Goal: Task Accomplishment & Management: Manage account settings

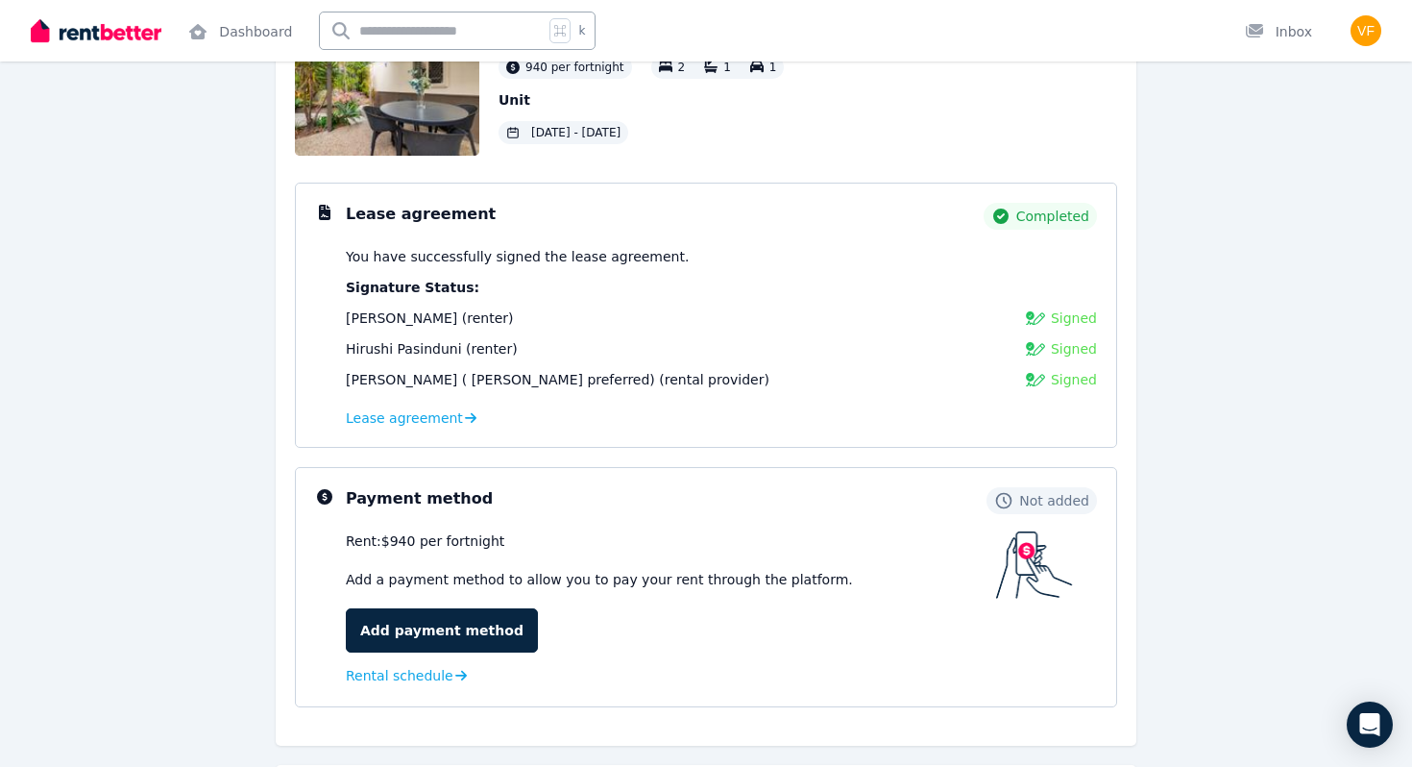
scroll to position [164, 0]
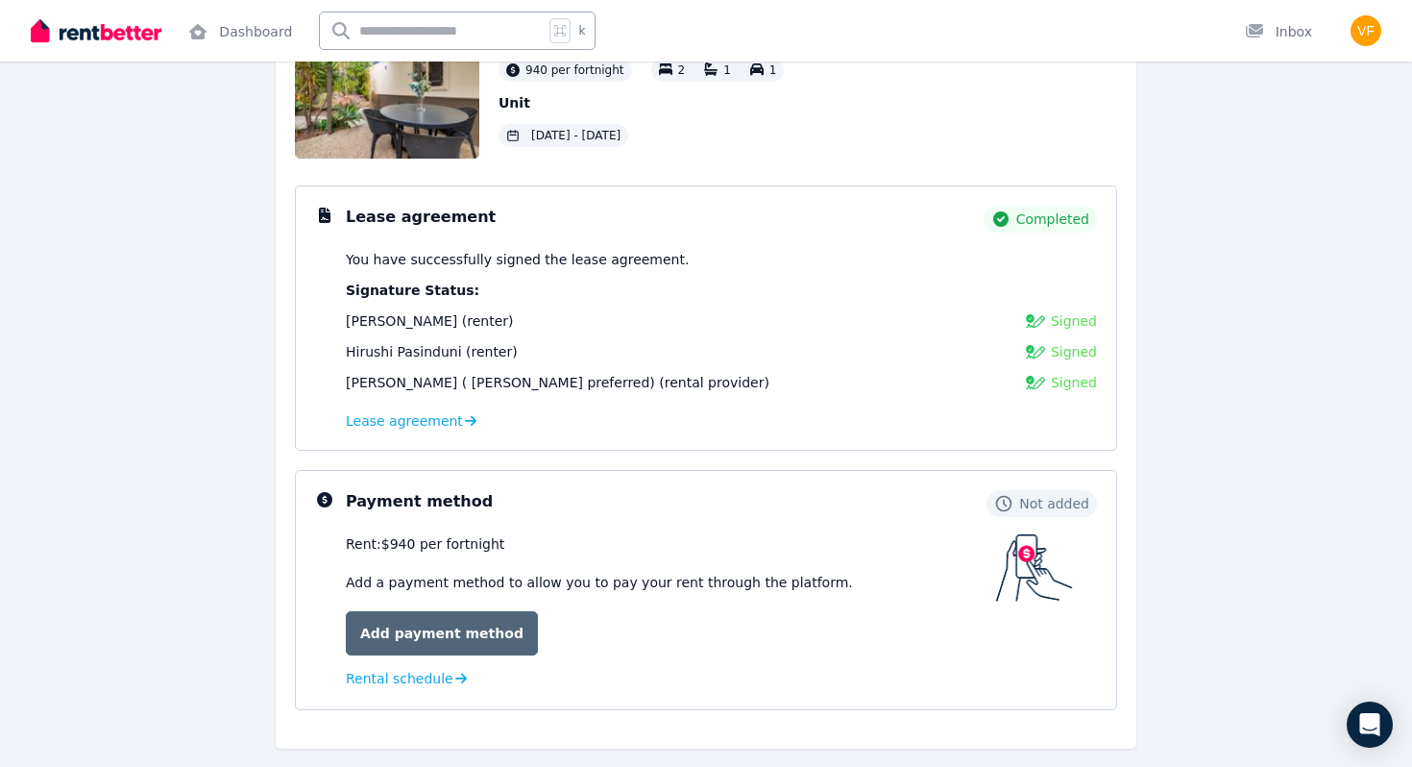
click at [478, 635] on link "Add payment method" at bounding box center [442, 633] width 192 height 44
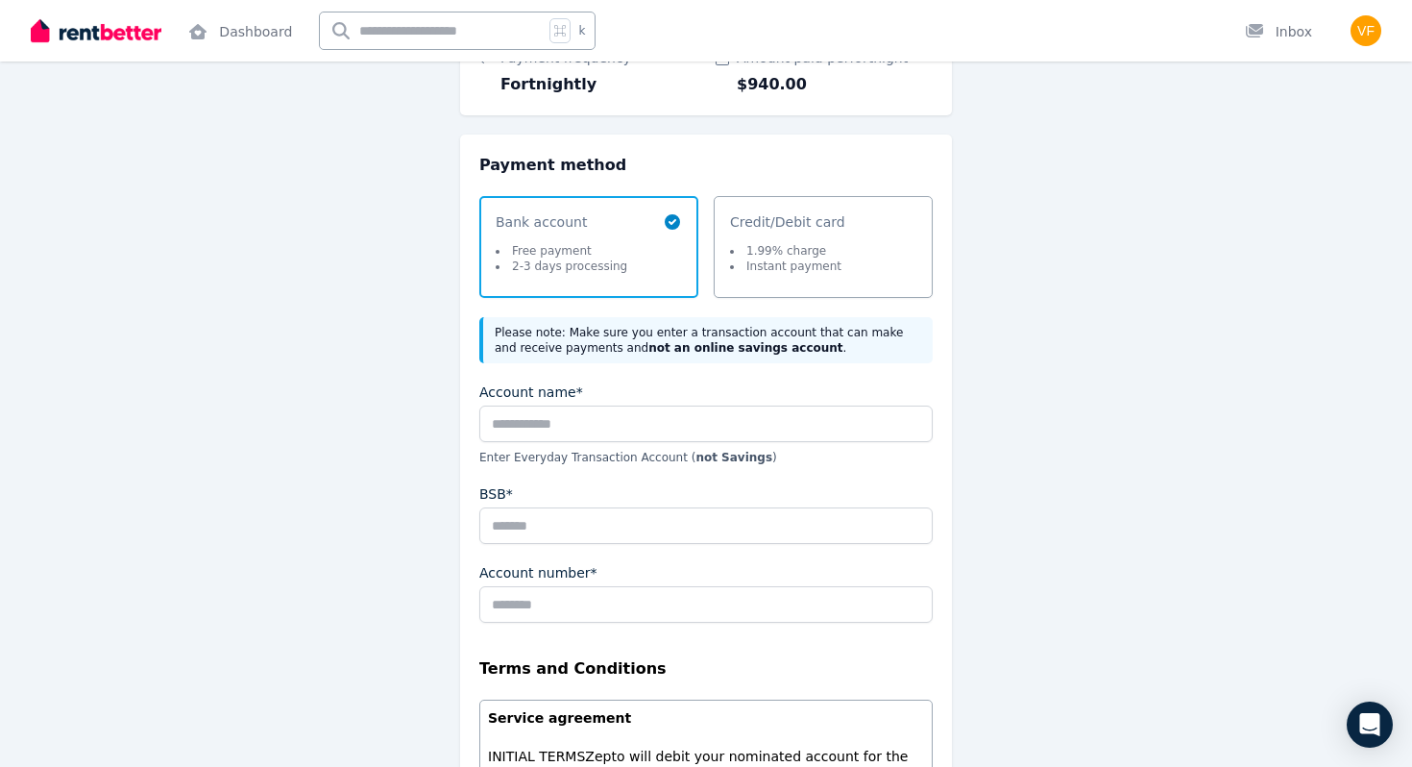
scroll to position [170, 0]
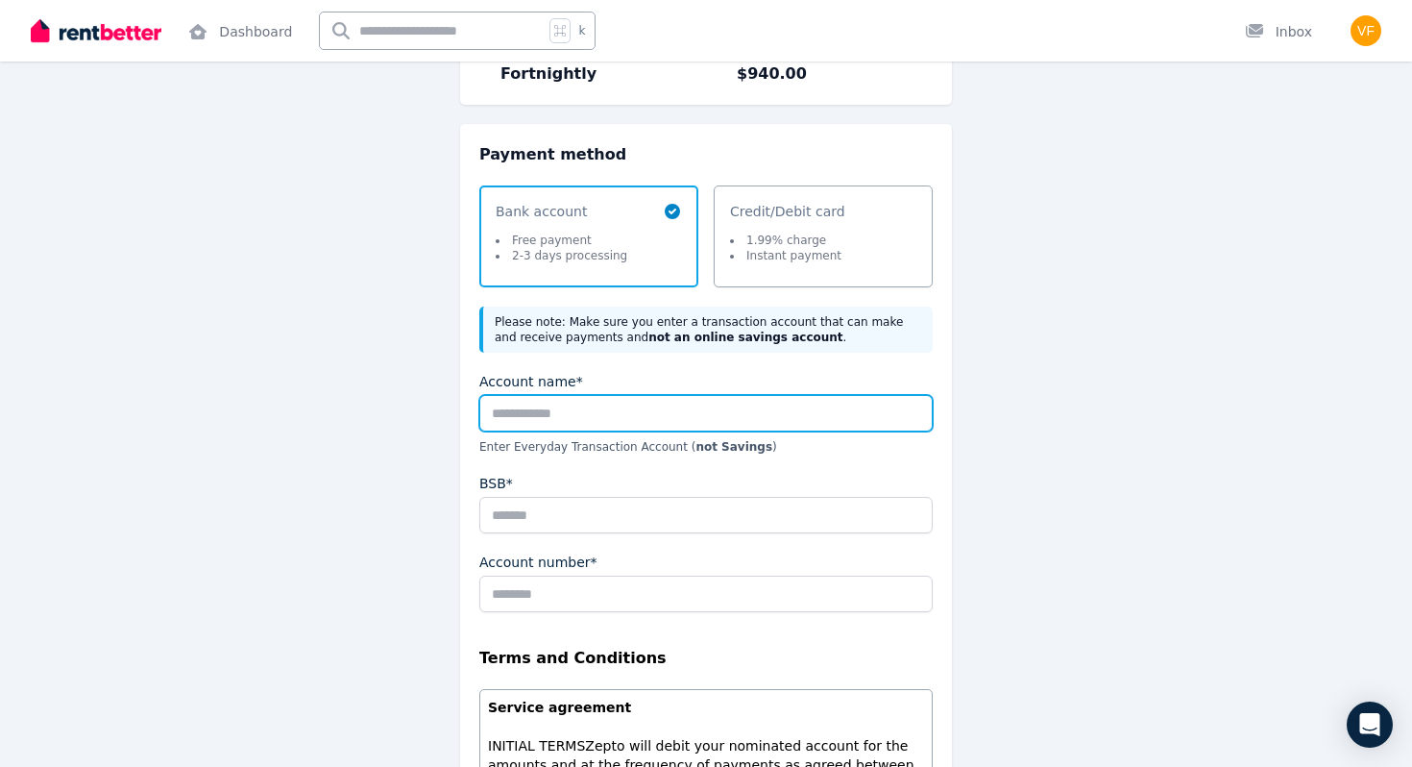
click at [633, 409] on input "Account name*" at bounding box center [705, 413] width 453 height 37
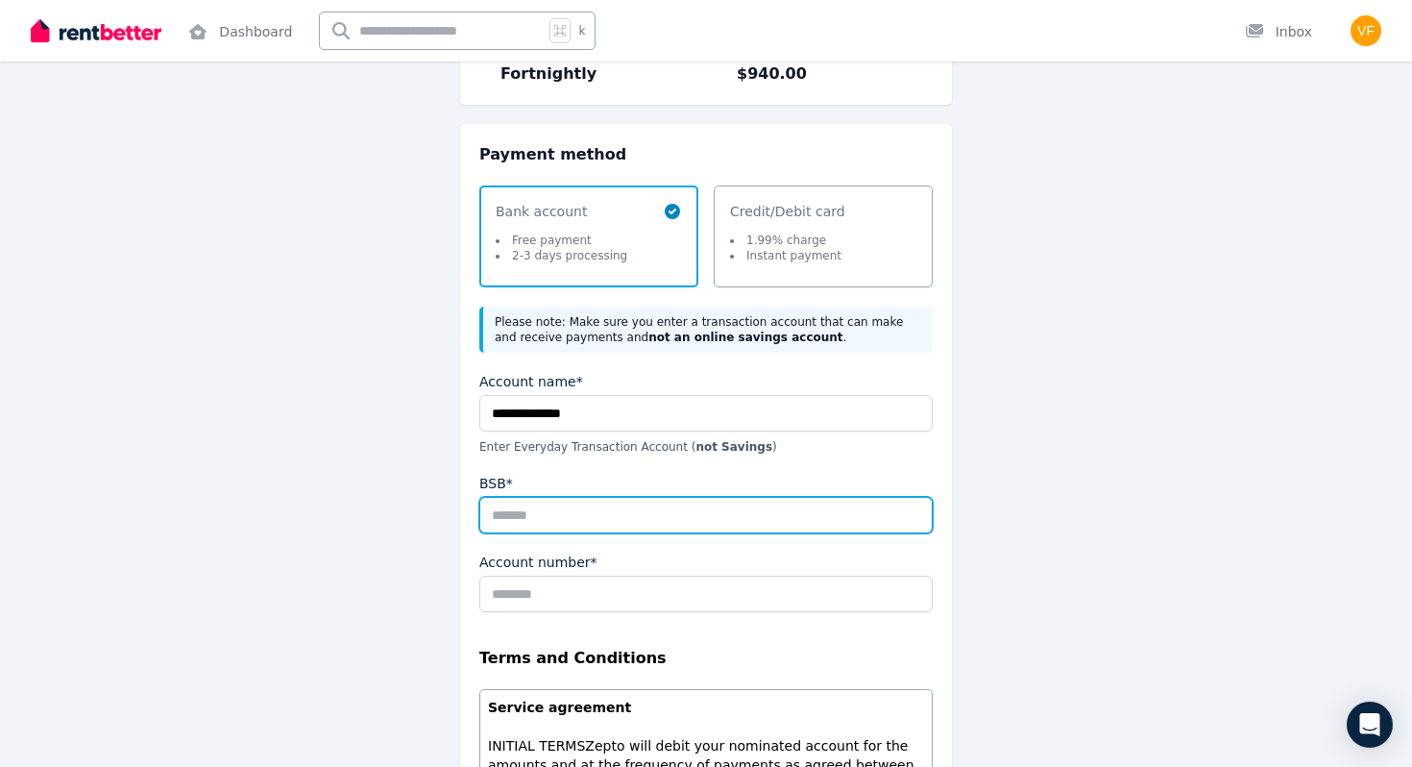
click at [617, 523] on input "BSB*" at bounding box center [705, 515] width 453 height 37
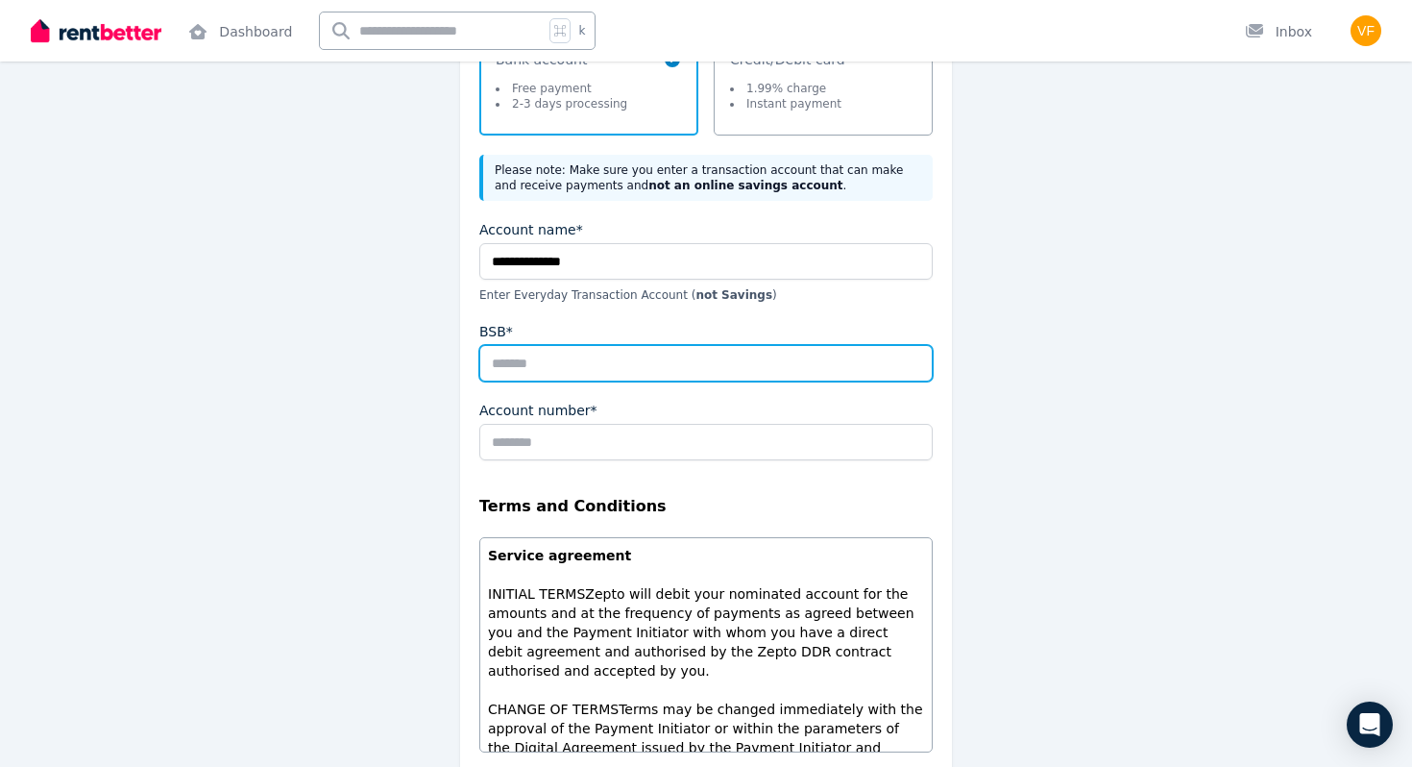
scroll to position [308, 0]
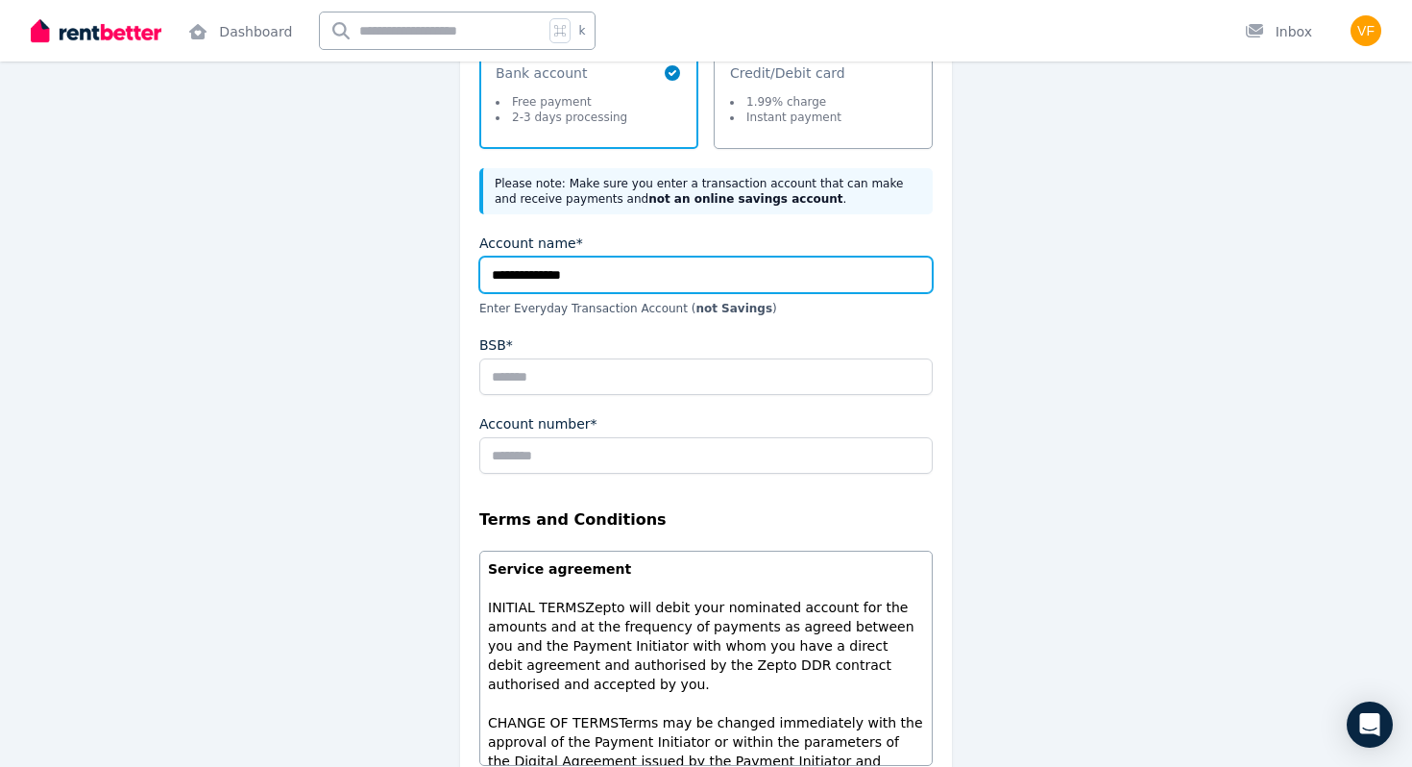
drag, startPoint x: 641, startPoint y: 279, endPoint x: 472, endPoint y: 277, distance: 169.1
click at [472, 277] on div "**********" at bounding box center [706, 513] width 492 height 1055
type input "**********"
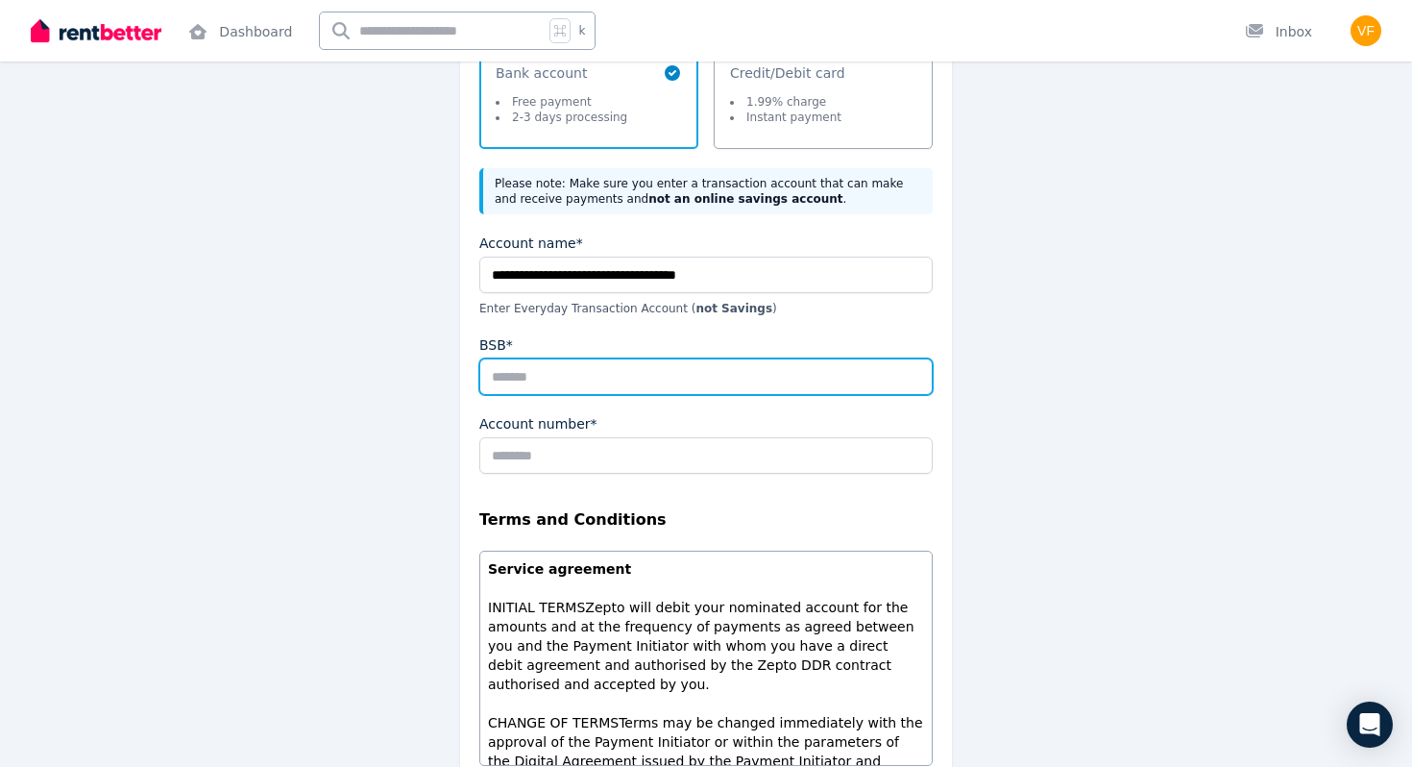
click at [495, 374] on input "BSB*" at bounding box center [705, 376] width 453 height 37
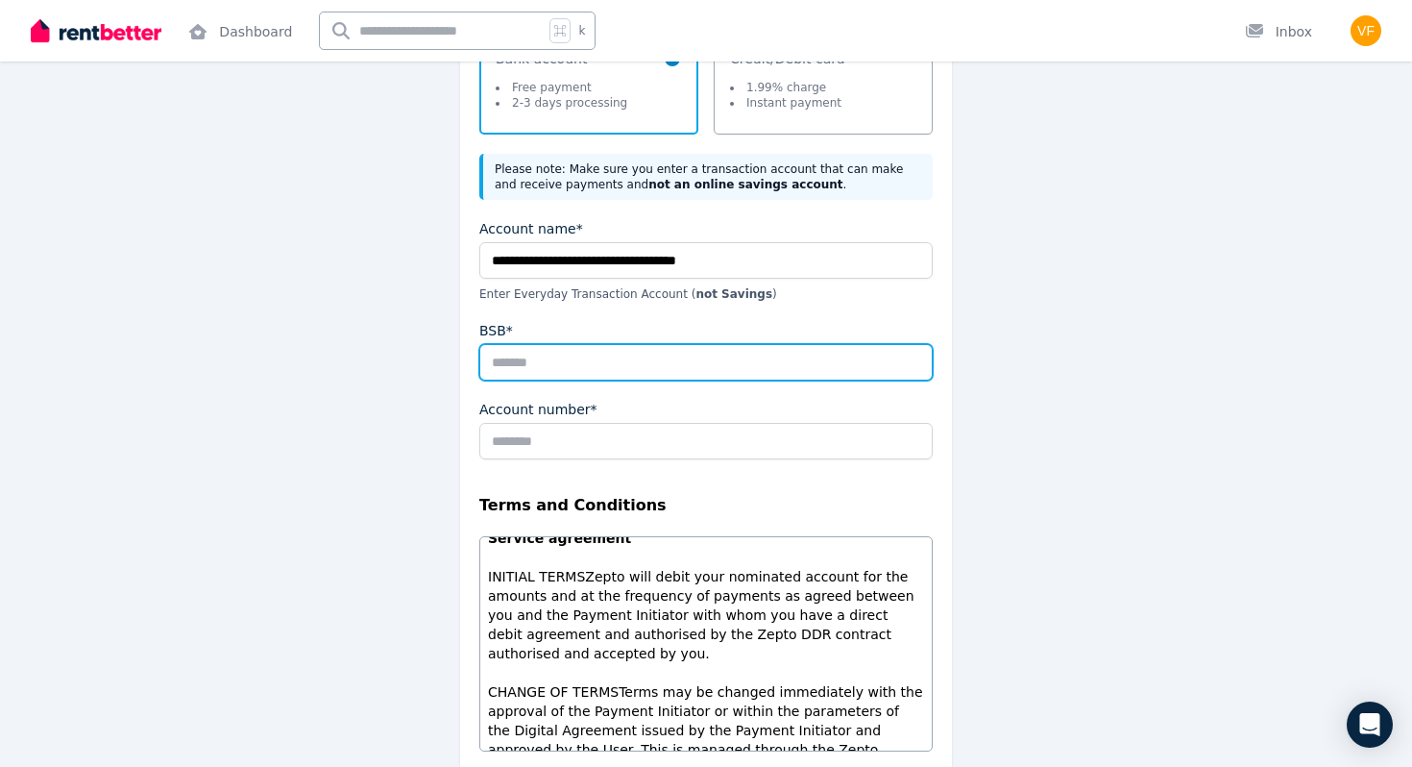
scroll to position [310, 0]
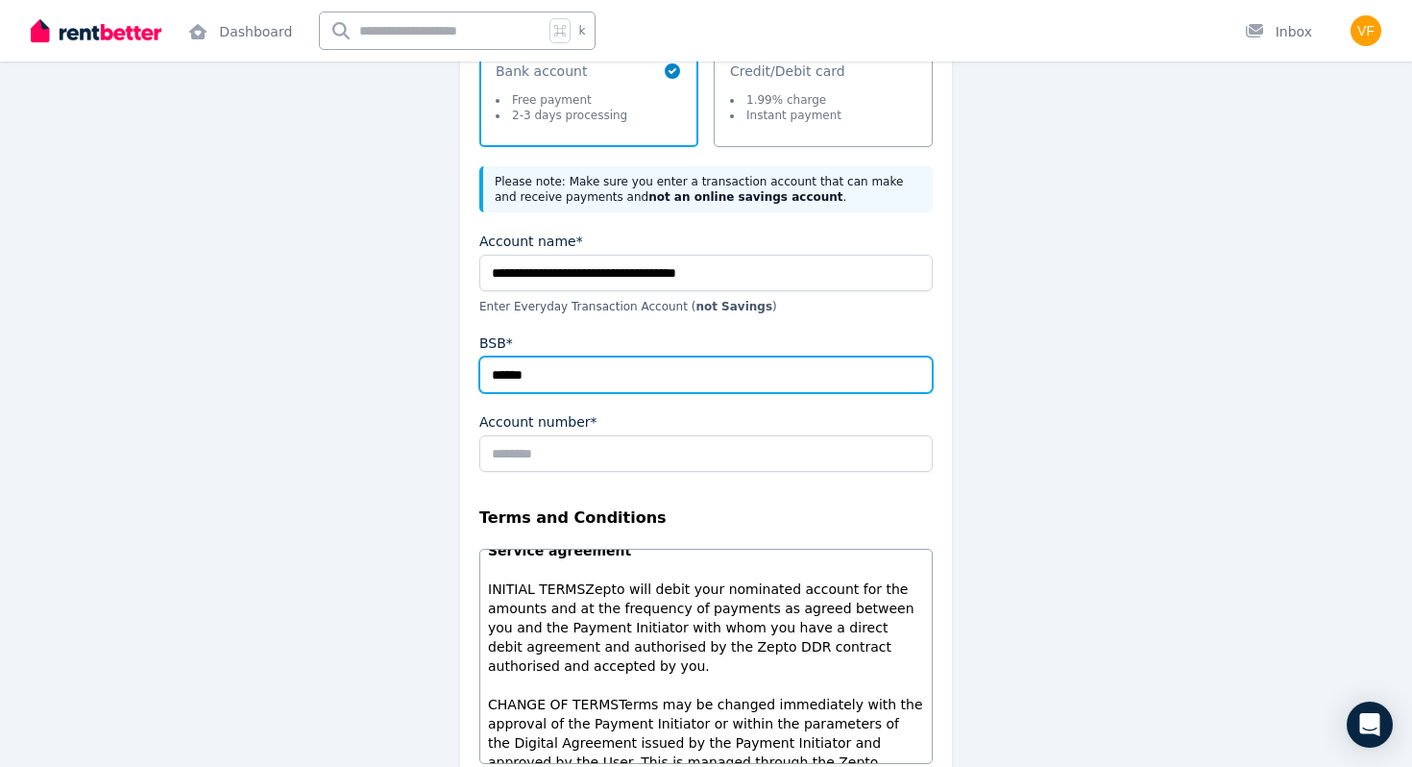
type input "******"
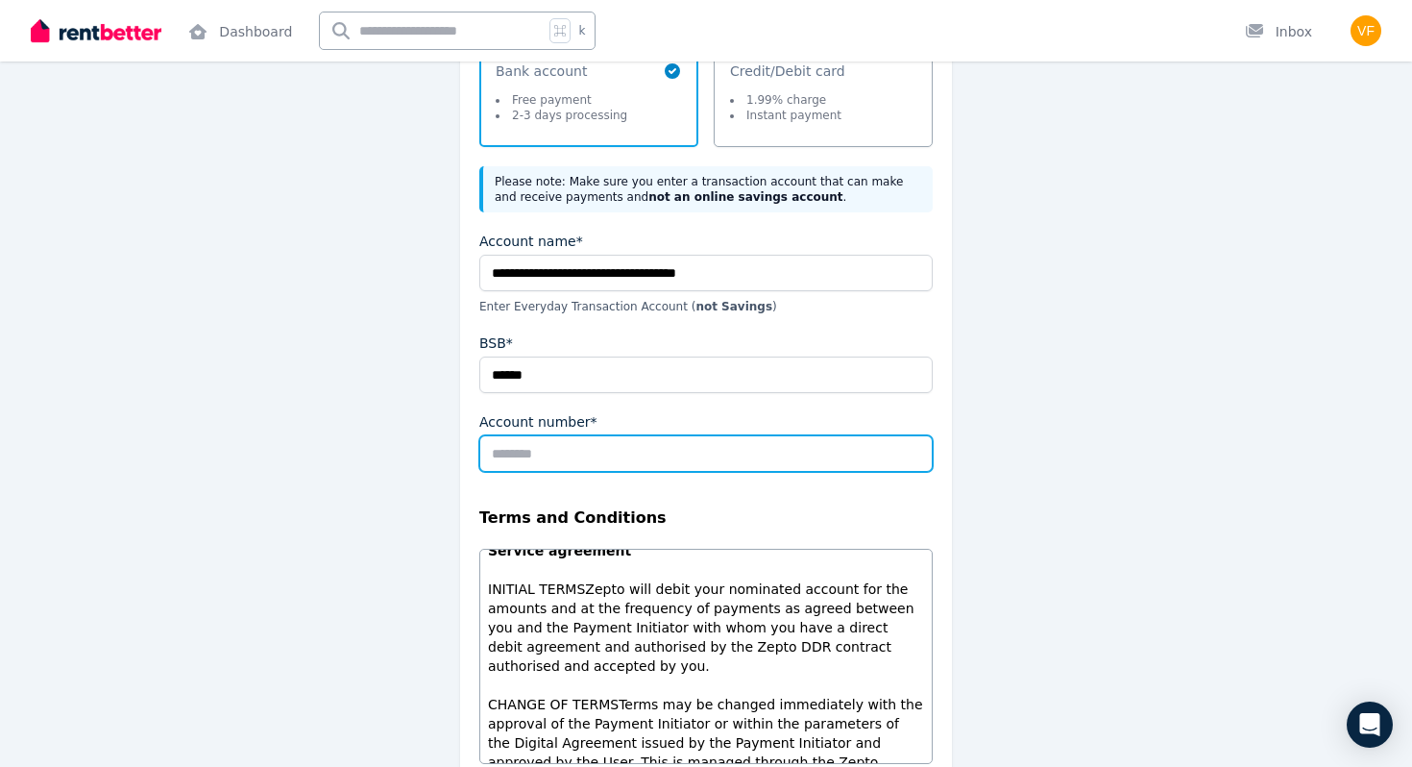
click at [596, 468] on input "Account number*" at bounding box center [705, 453] width 453 height 37
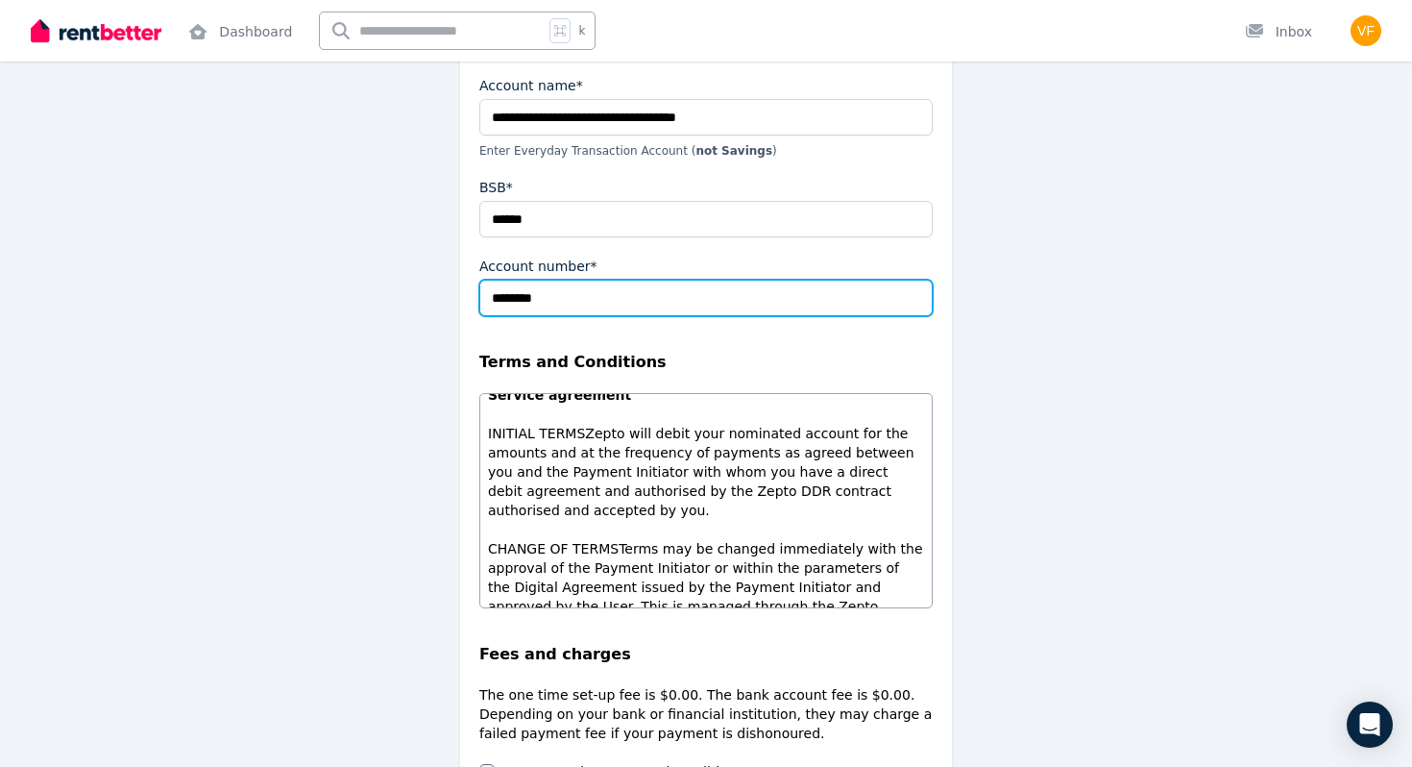
scroll to position [671, 0]
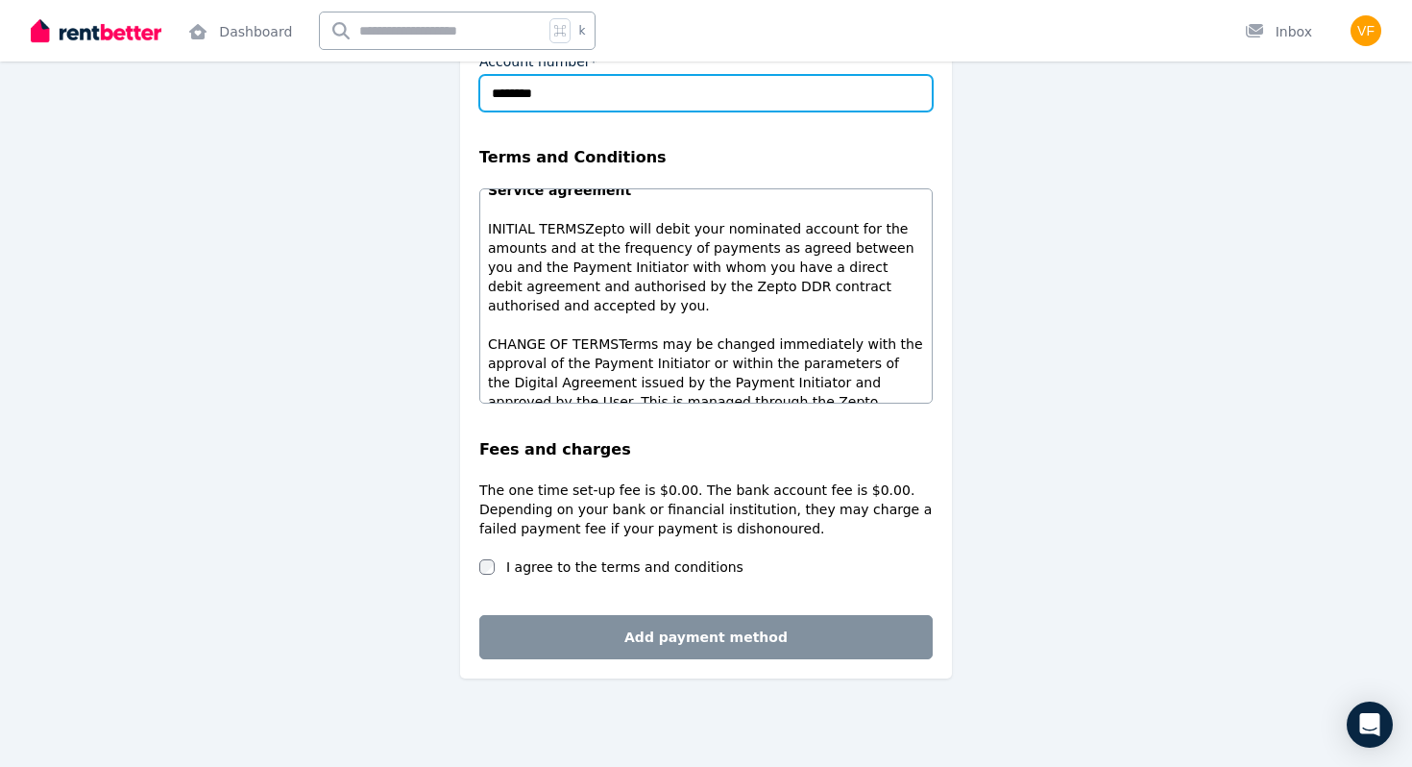
type input "********"
click at [497, 569] on div "I agree to the terms and conditions" at bounding box center [705, 566] width 453 height 19
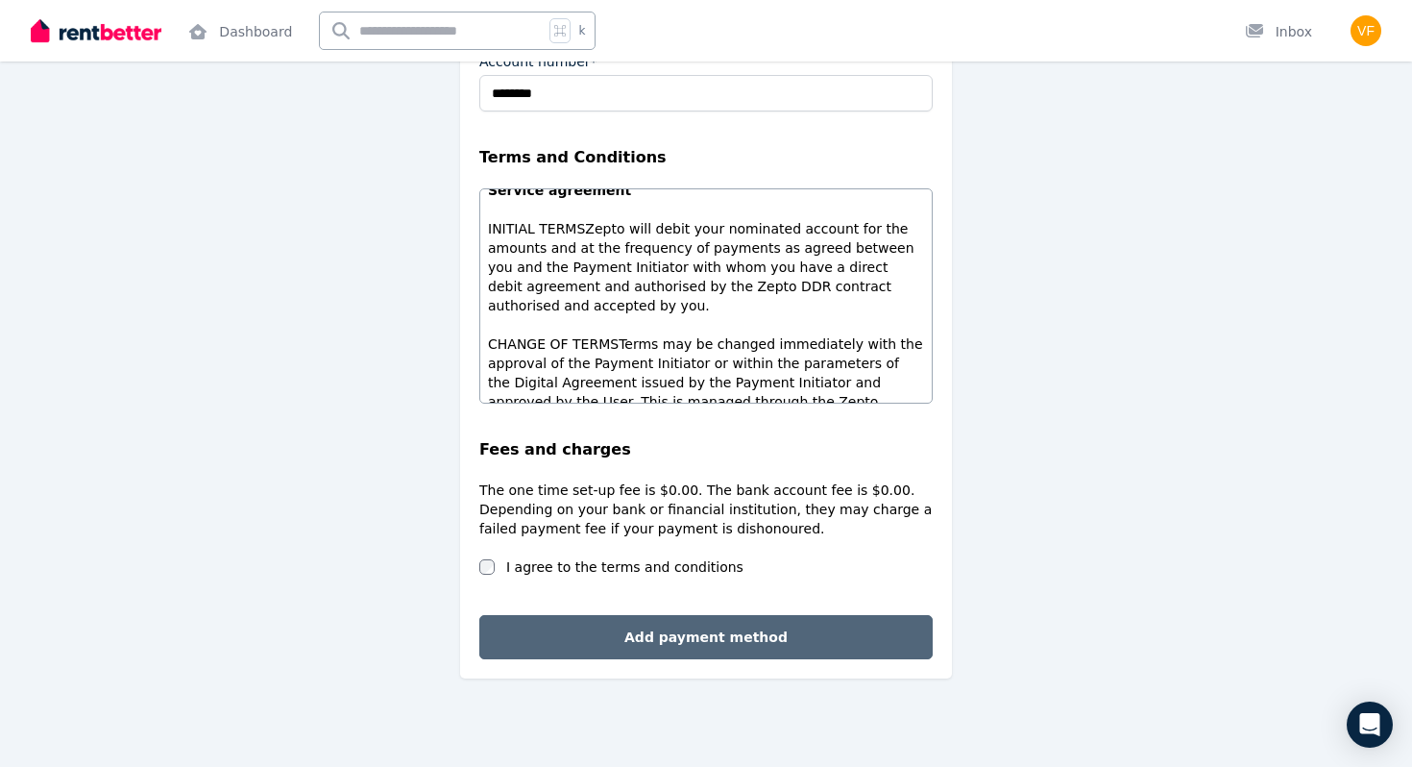
click at [553, 625] on button "Add payment method" at bounding box center [705, 637] width 453 height 44
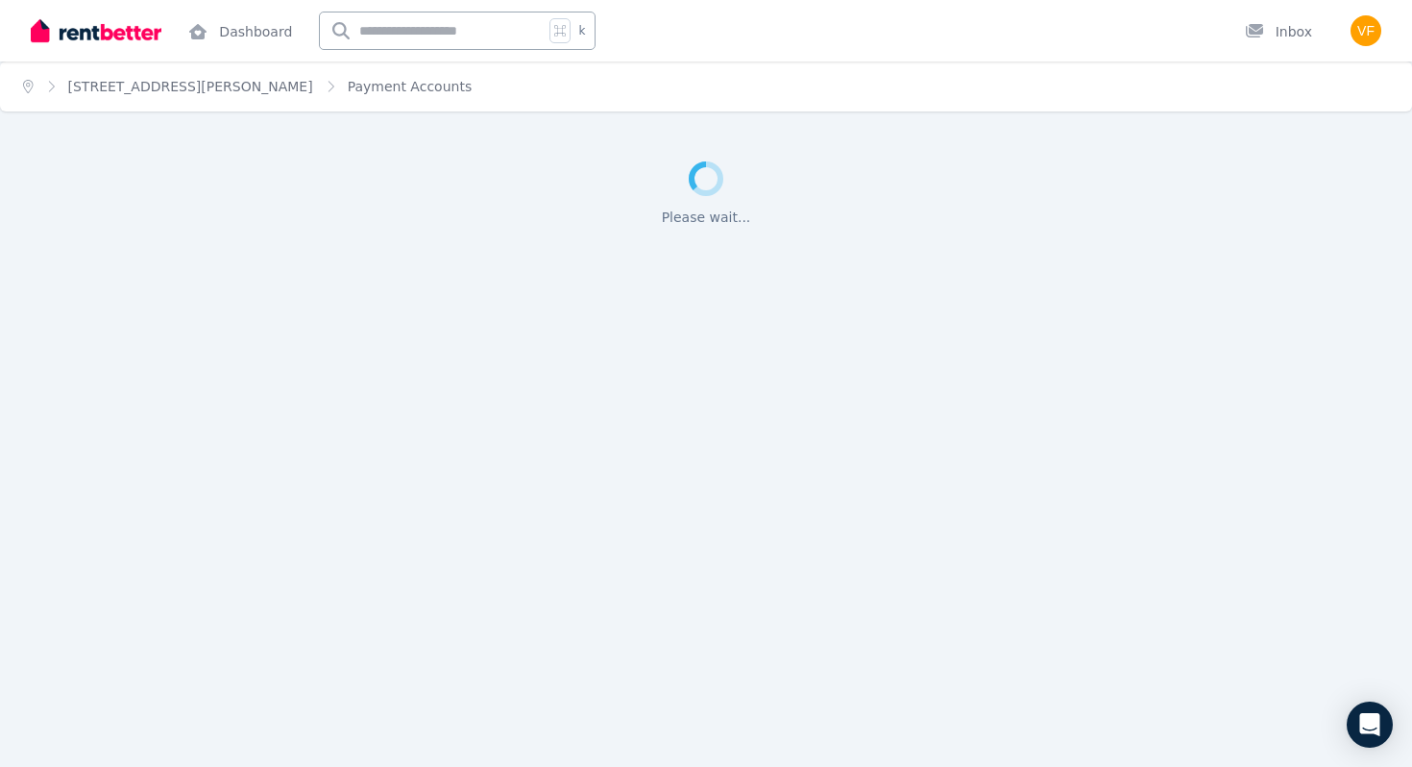
scroll to position [0, 0]
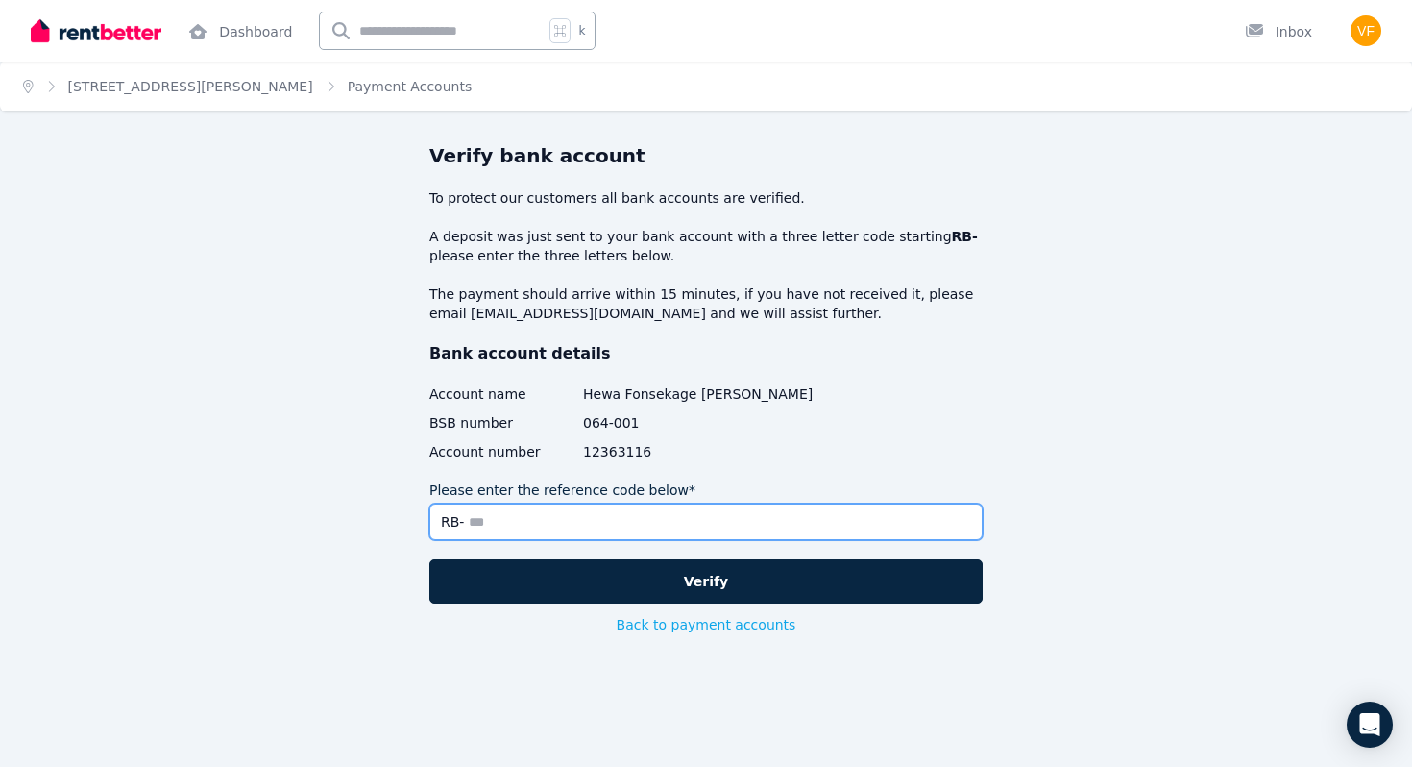
click at [502, 525] on input "Please enter the reference code below*" at bounding box center [705, 521] width 553 height 37
click at [654, 634] on div "Verify bank account To protect our customers all bank accounts are verified. A …" at bounding box center [705, 415] width 553 height 546
click at [656, 630] on button "Back to payment accounts" at bounding box center [707, 624] width 180 height 19
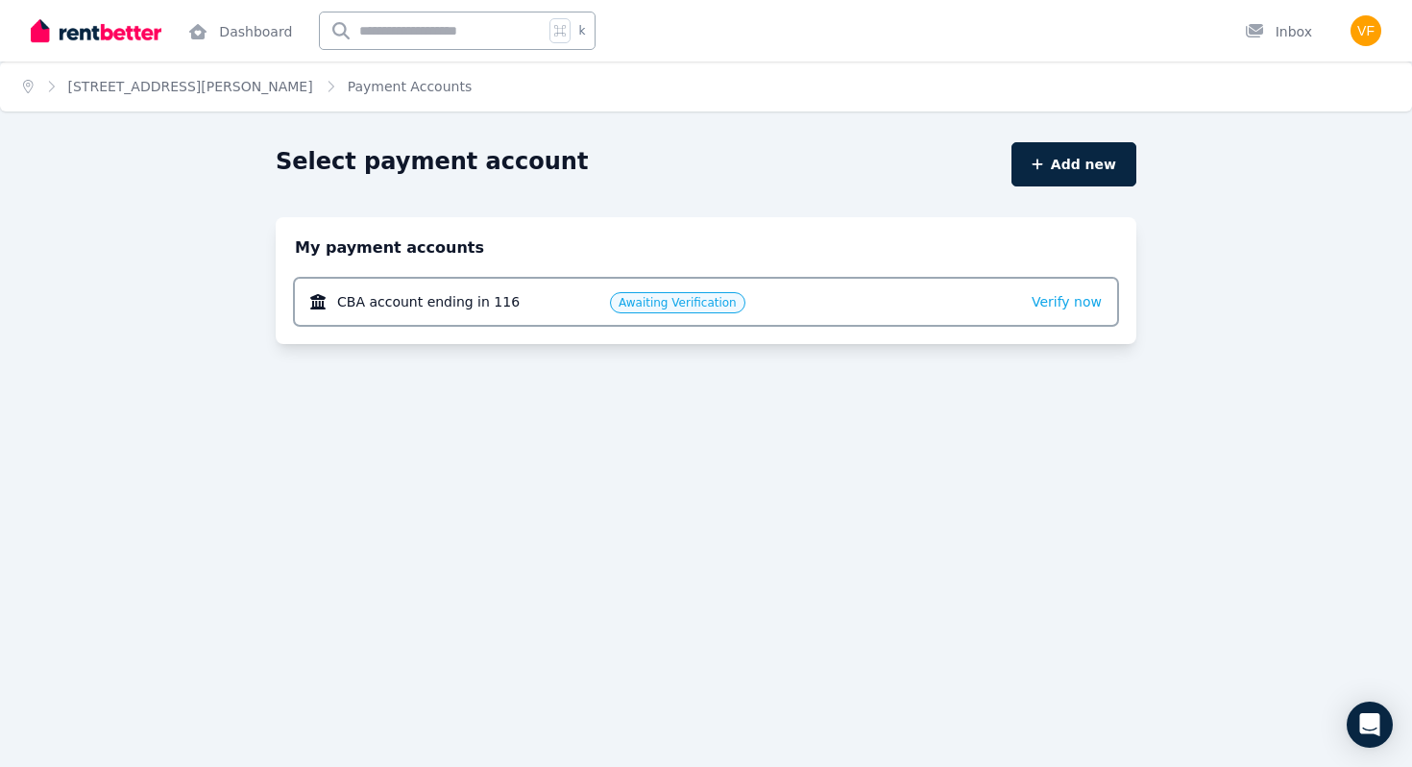
click at [1069, 311] on div "Verify now" at bounding box center [1067, 301] width 70 height 23
click at [1064, 302] on span "Verify now" at bounding box center [1067, 301] width 70 height 15
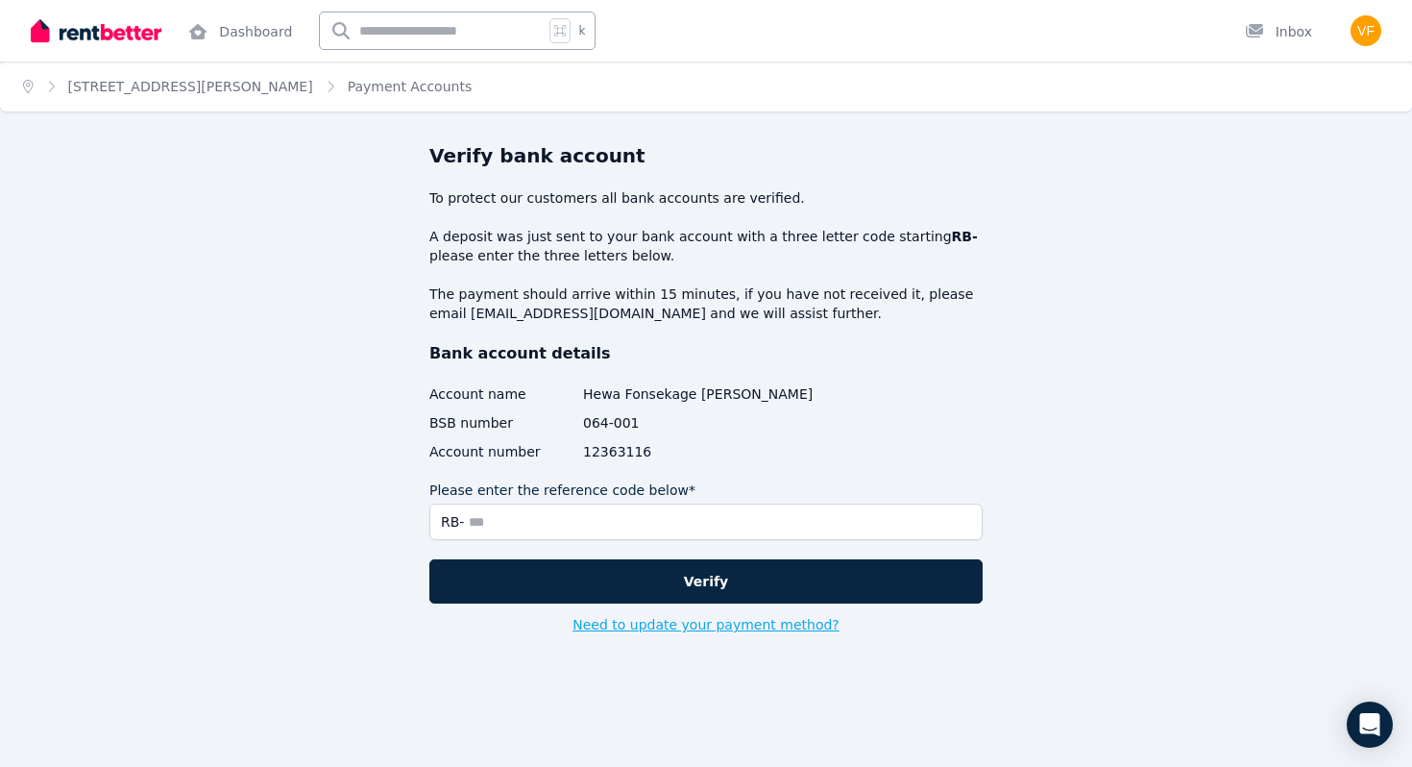
click at [676, 628] on button "Need to update your payment method?" at bounding box center [706, 624] width 267 height 19
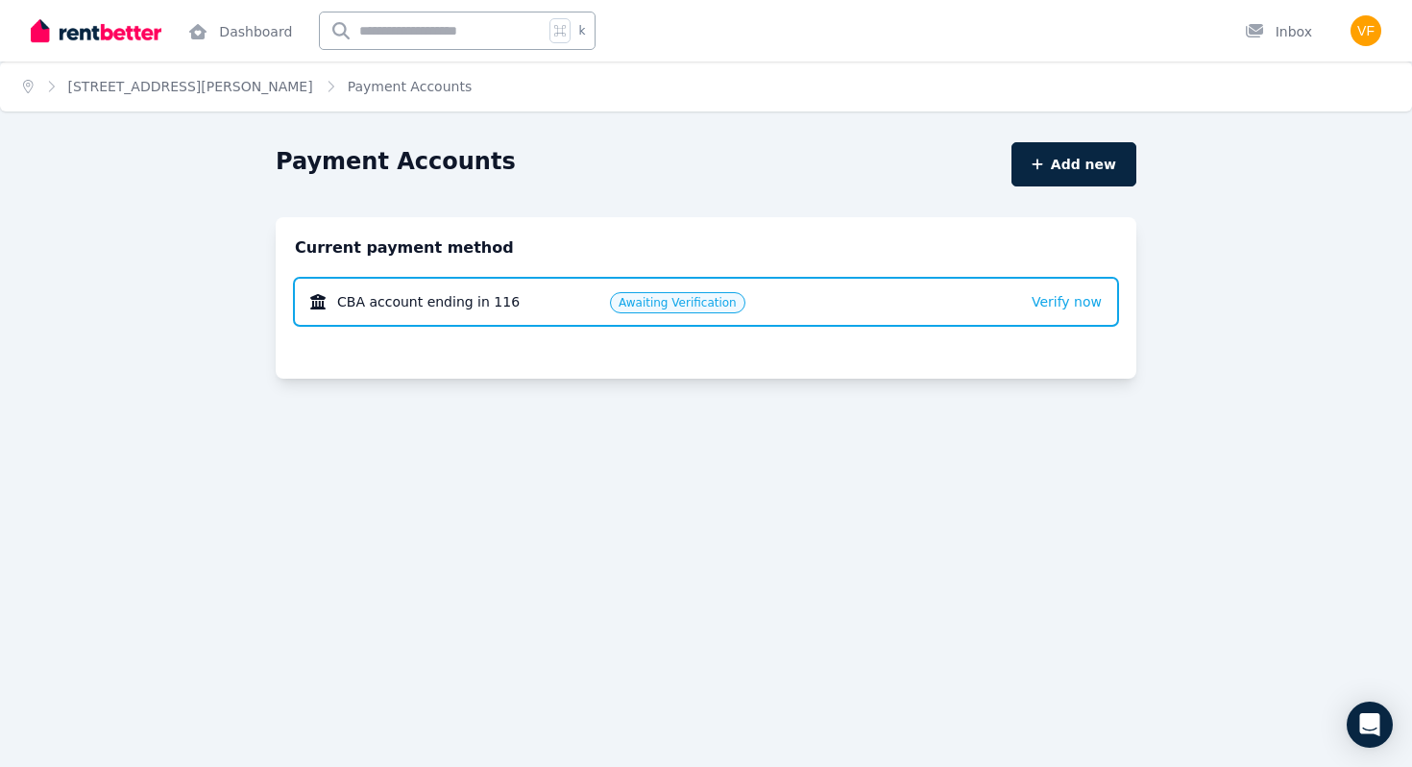
click at [1036, 300] on div "CBA account ending in 116 Awaiting Verification Verify now" at bounding box center [706, 302] width 822 height 46
click at [1060, 305] on span "Verify now" at bounding box center [1067, 301] width 70 height 15
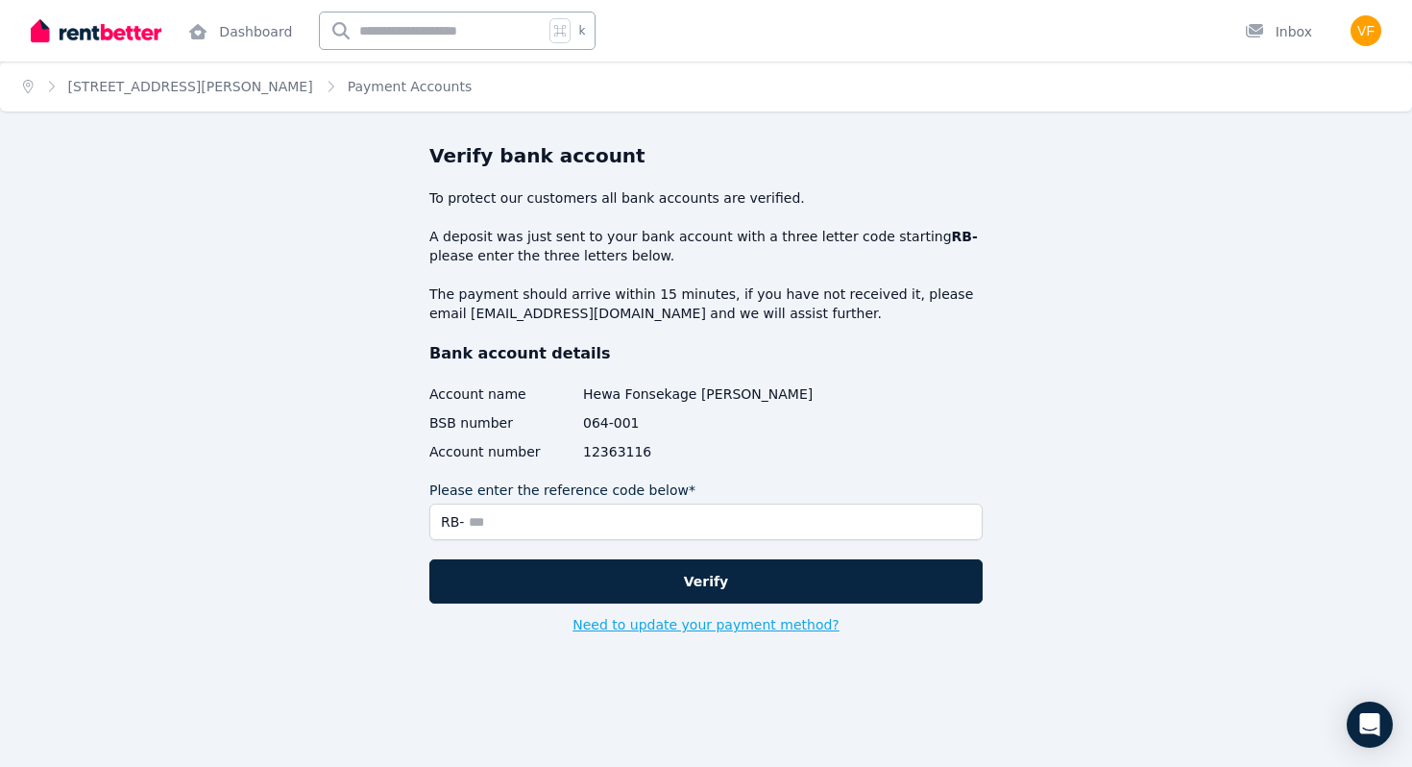
click at [679, 625] on button "Need to update your payment method?" at bounding box center [706, 624] width 267 height 19
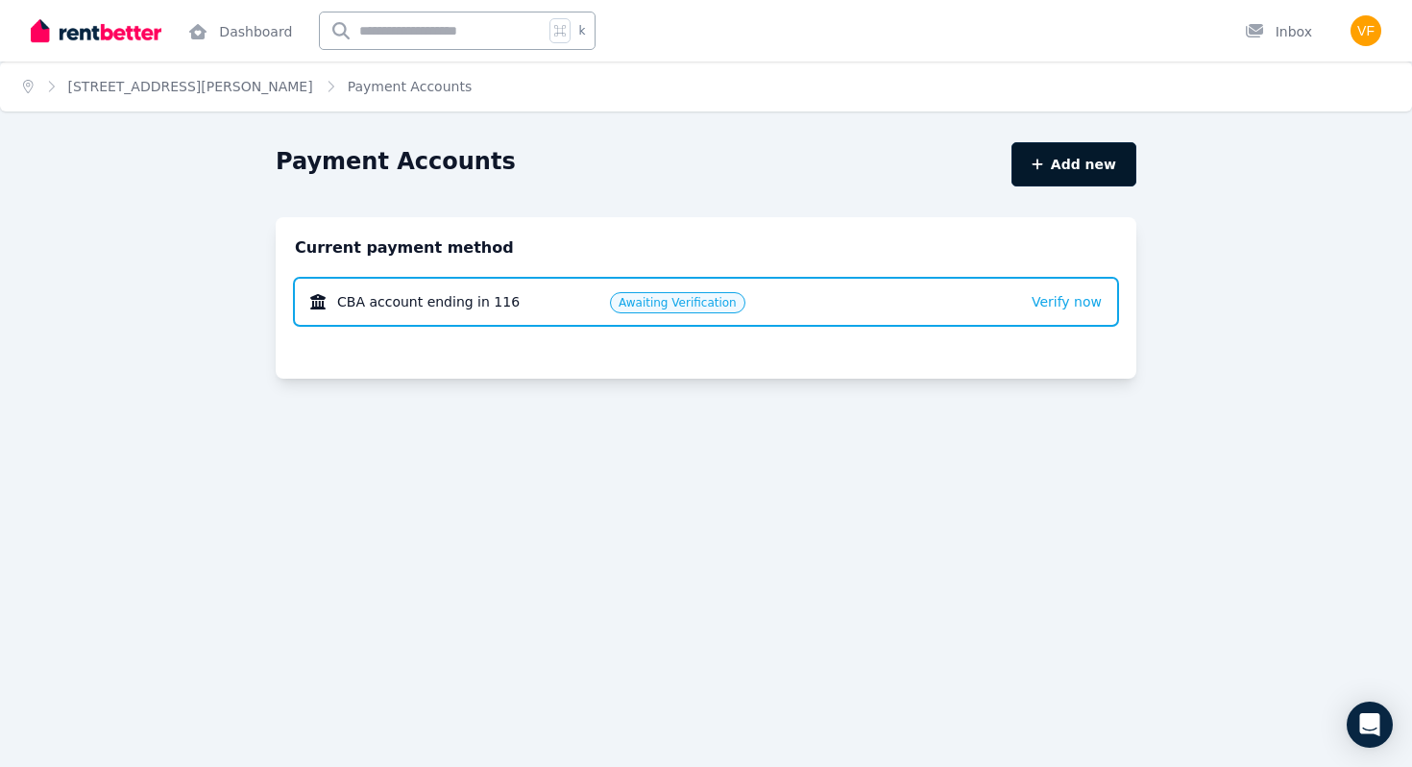
click at [1065, 145] on button "Add new" at bounding box center [1074, 164] width 125 height 44
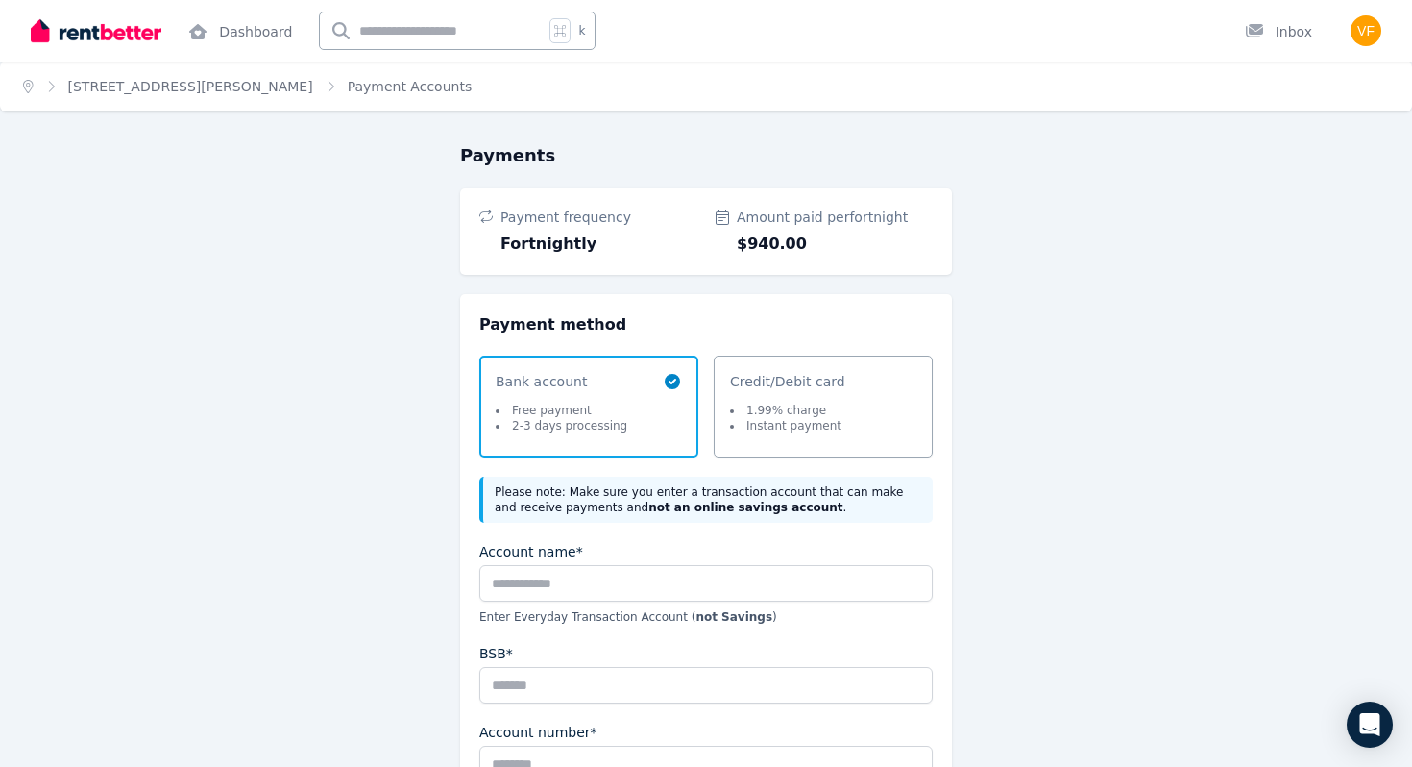
click at [757, 606] on div "Account name* Enter Everyday Transaction Account ( not Savings )" at bounding box center [705, 583] width 453 height 83
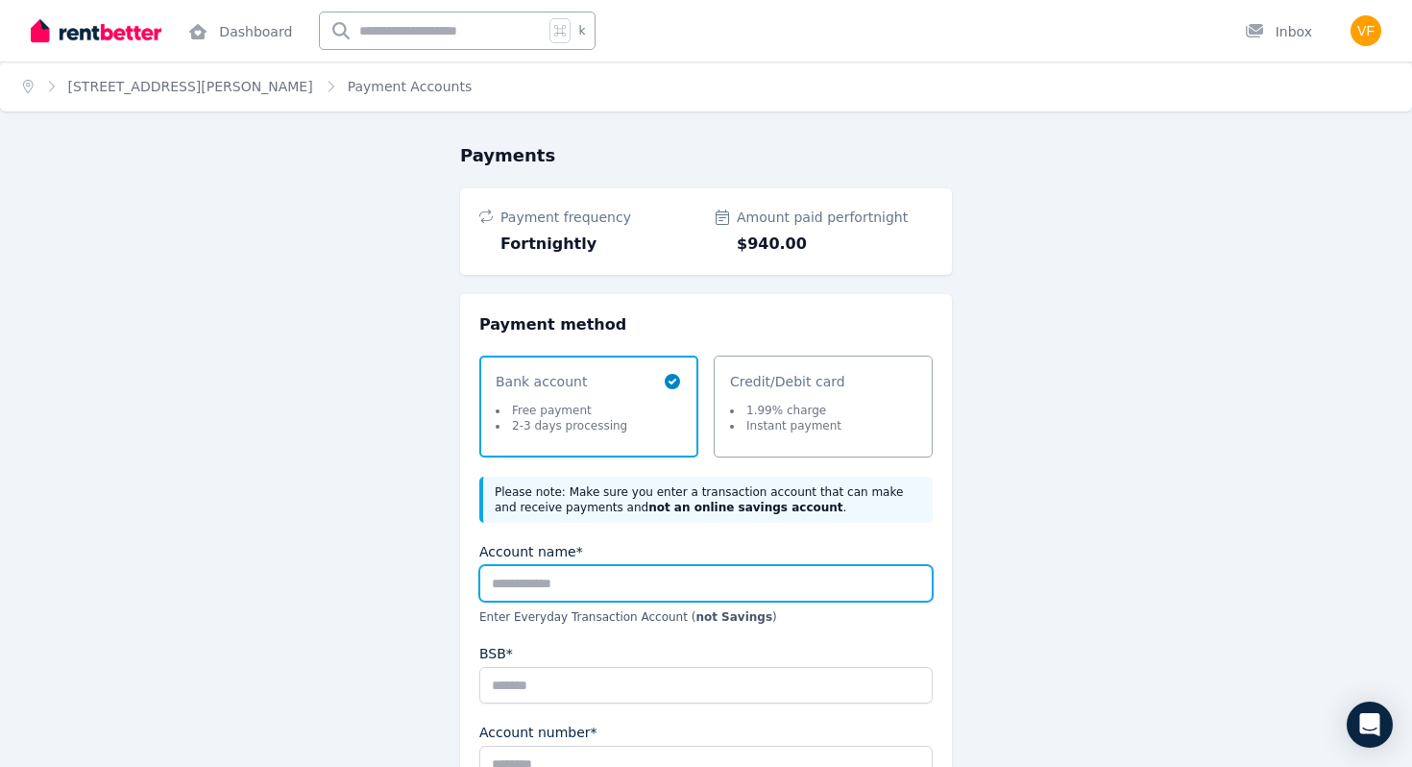
click at [759, 586] on input "Account name*" at bounding box center [705, 583] width 453 height 37
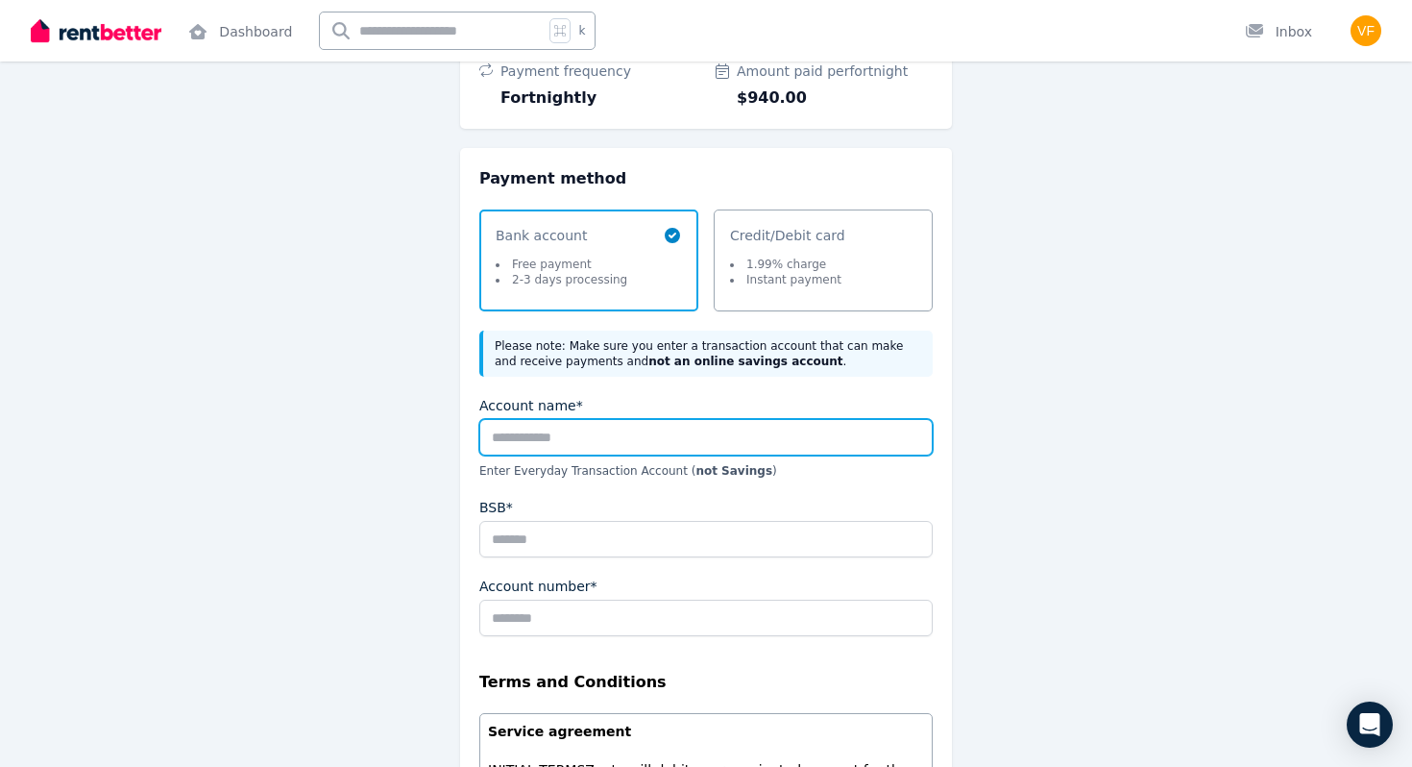
scroll to position [140, 0]
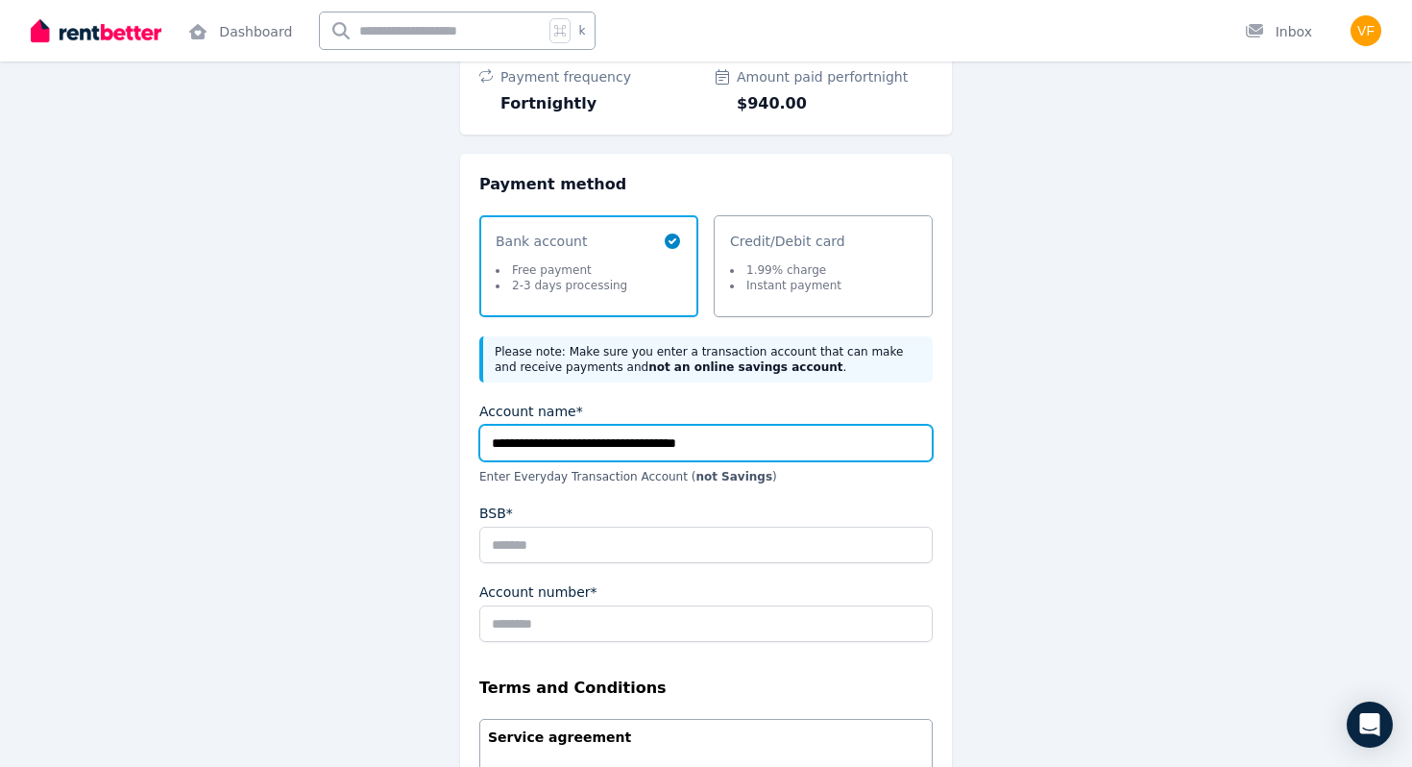
drag, startPoint x: 778, startPoint y: 448, endPoint x: 712, endPoint y: 447, distance: 66.3
click at [712, 447] on input "**********" at bounding box center [705, 443] width 453 height 37
type input "**********"
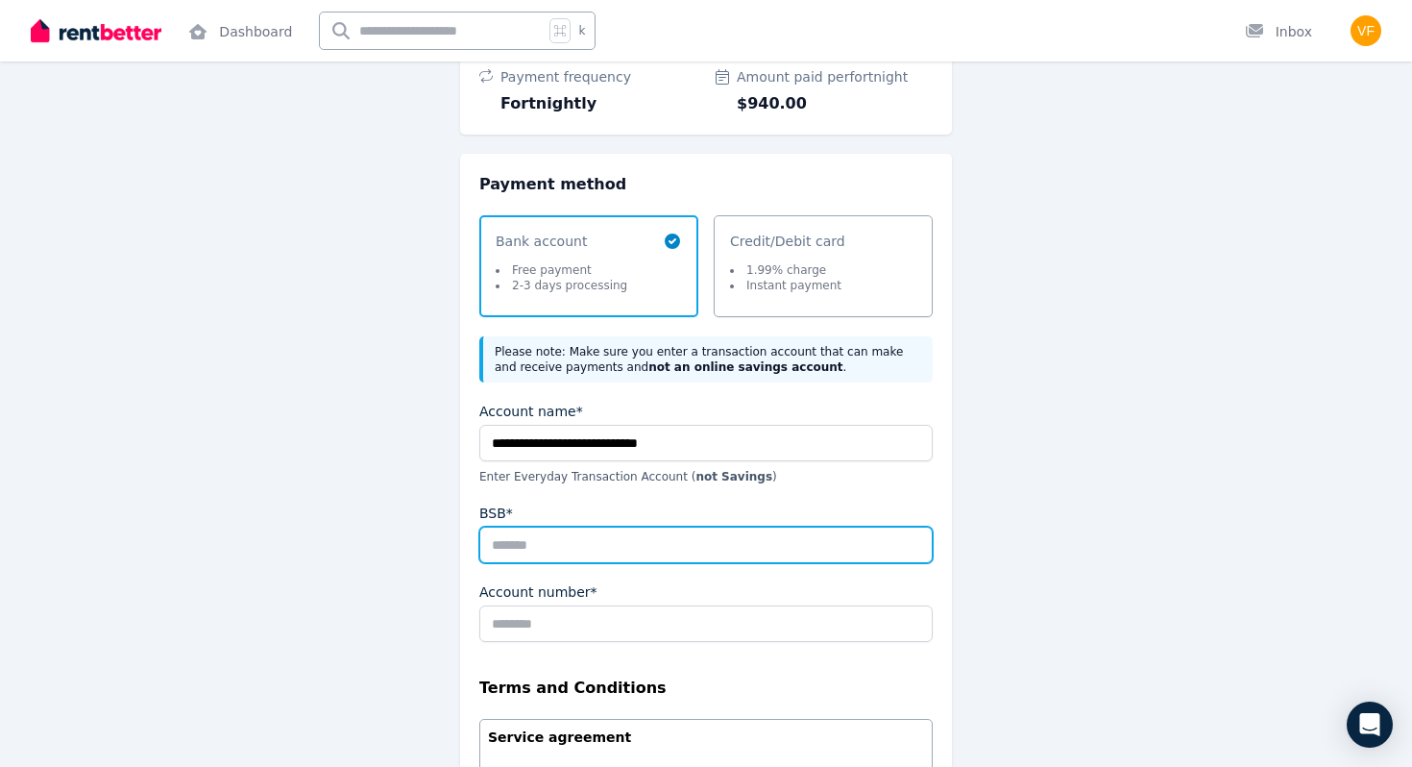
click at [546, 556] on input "BSB*" at bounding box center [705, 545] width 453 height 37
type input "******"
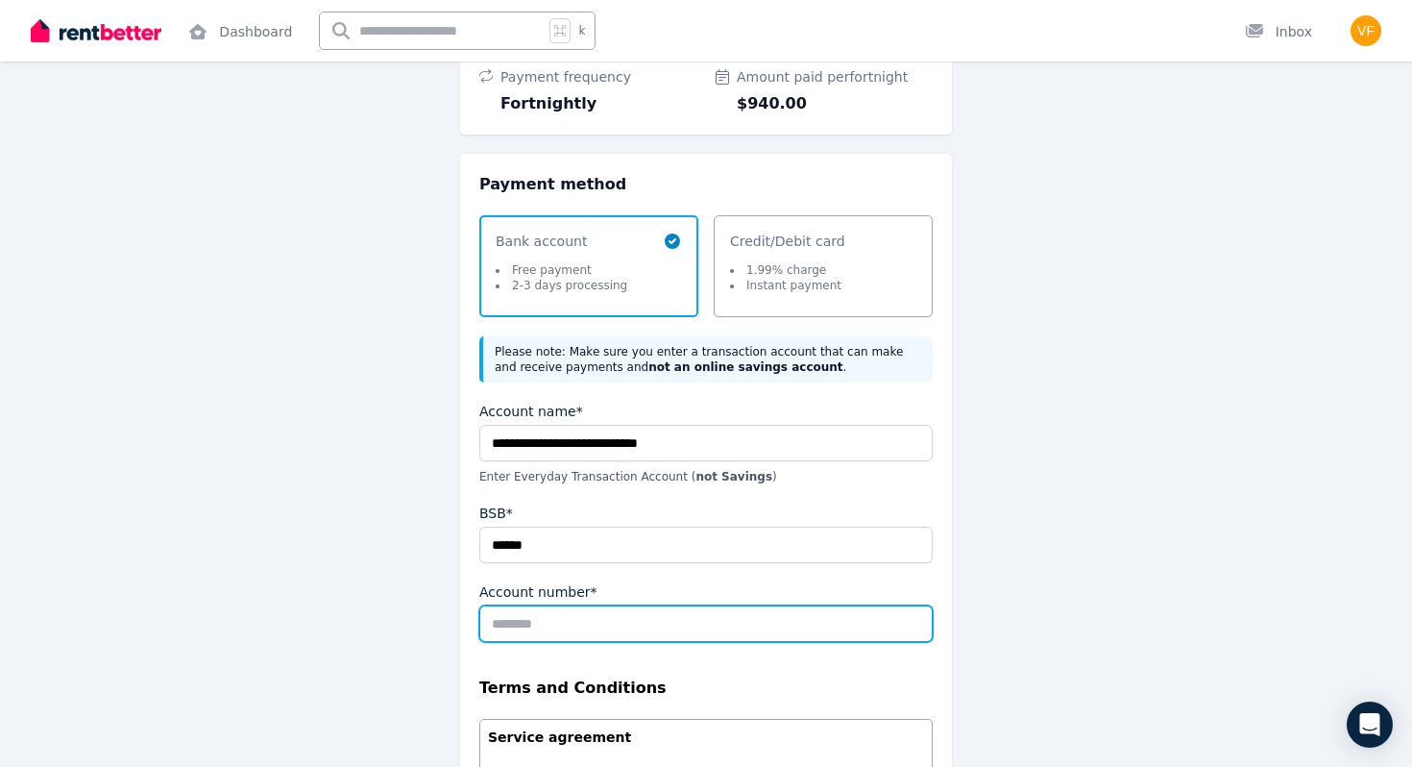
click at [576, 622] on input "Account number*" at bounding box center [705, 623] width 453 height 37
type input "********"
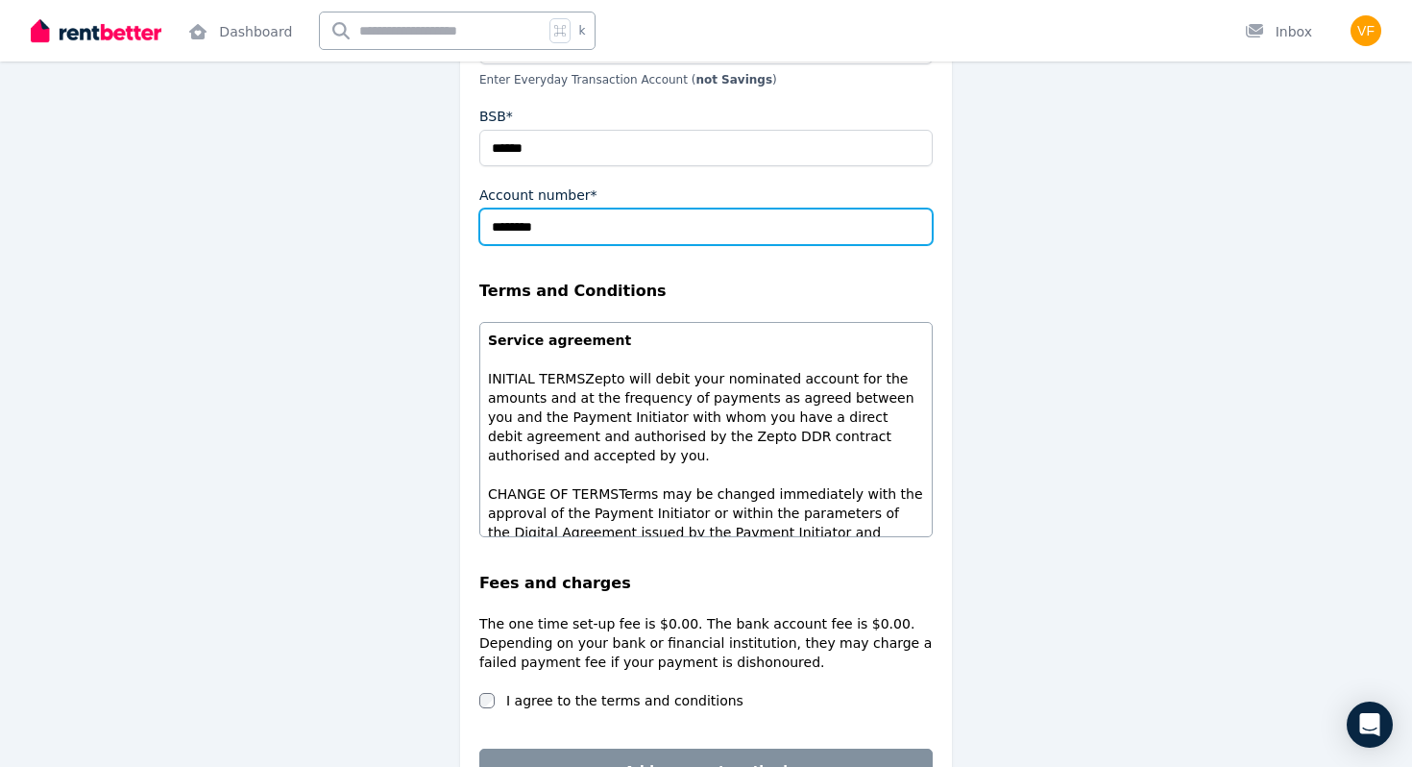
scroll to position [563, 0]
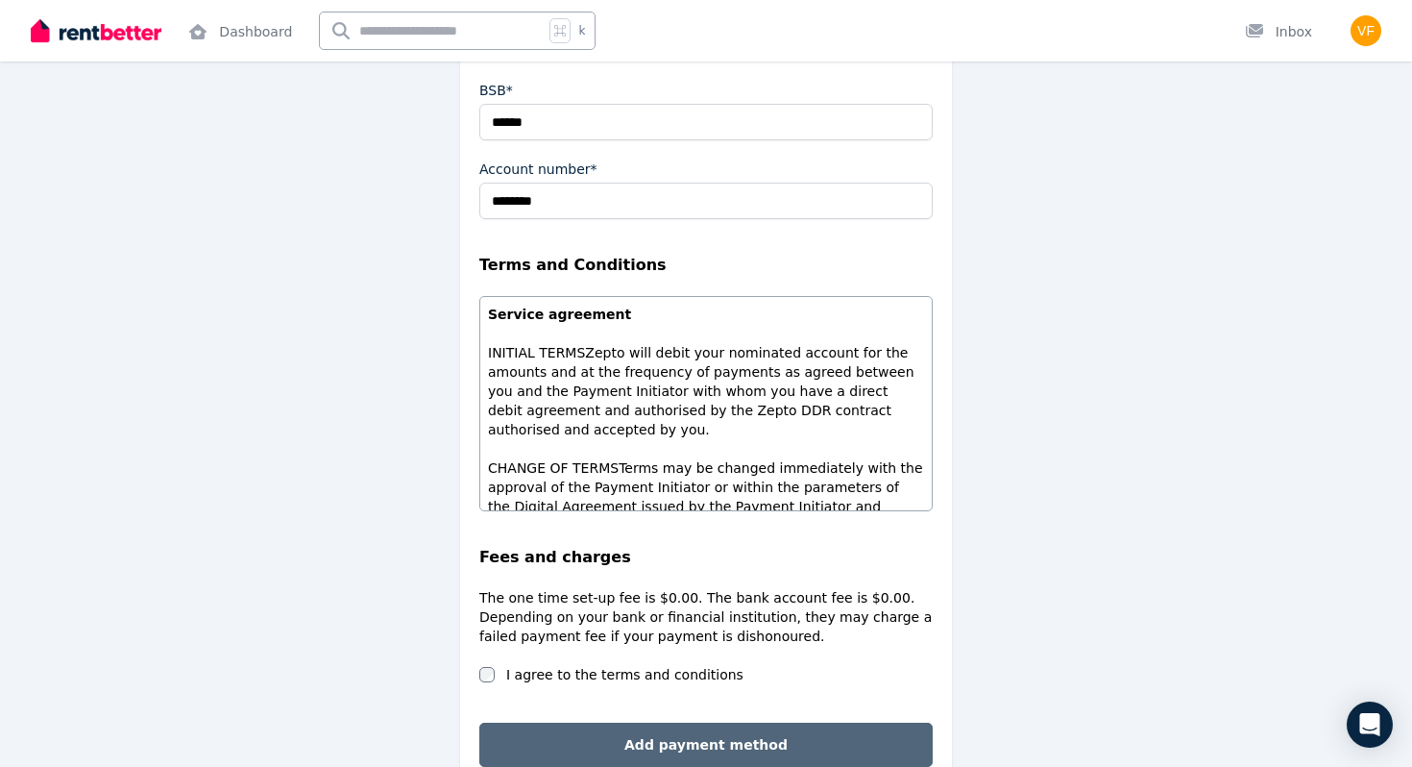
click at [589, 743] on button "Add payment method" at bounding box center [705, 745] width 453 height 44
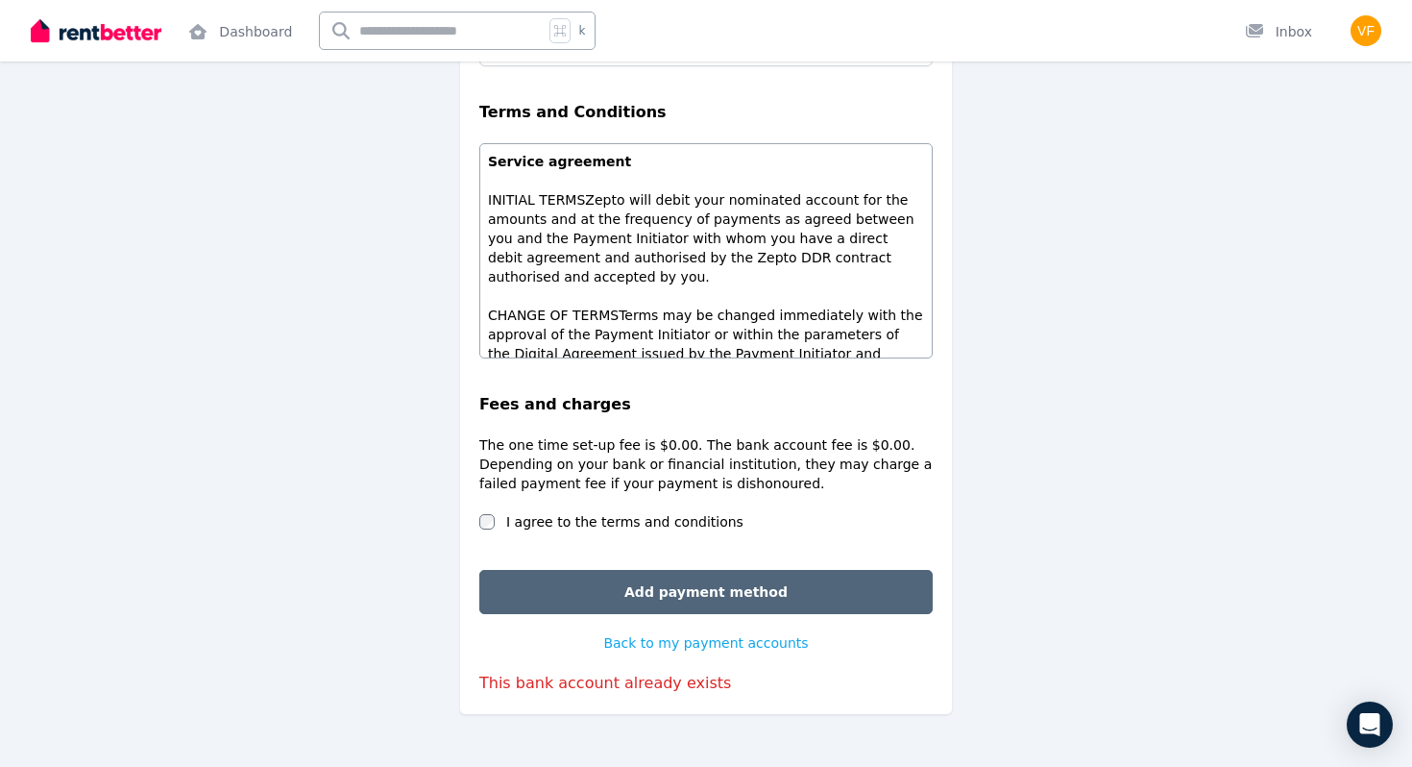
scroll to position [751, 0]
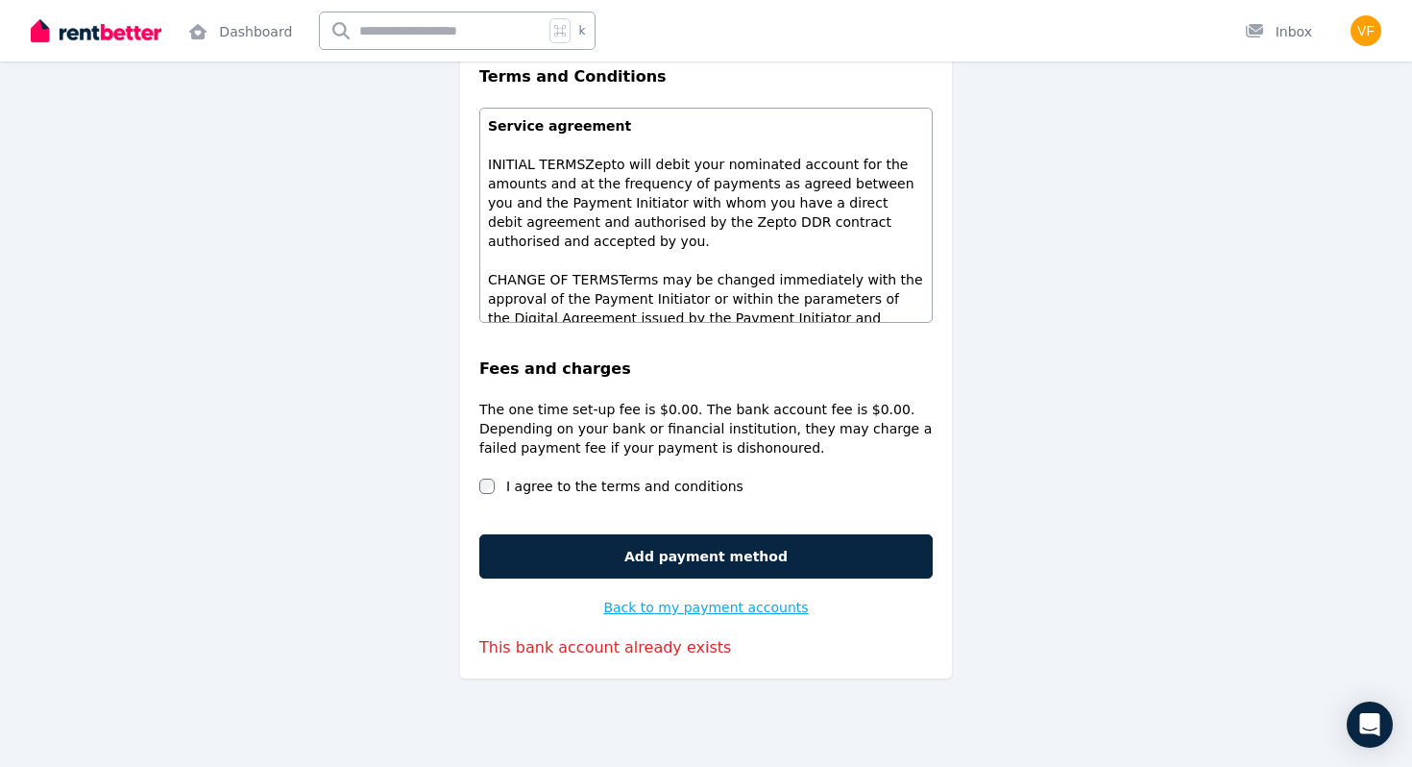
click at [664, 604] on span "Back to my payment accounts" at bounding box center [705, 607] width 205 height 15
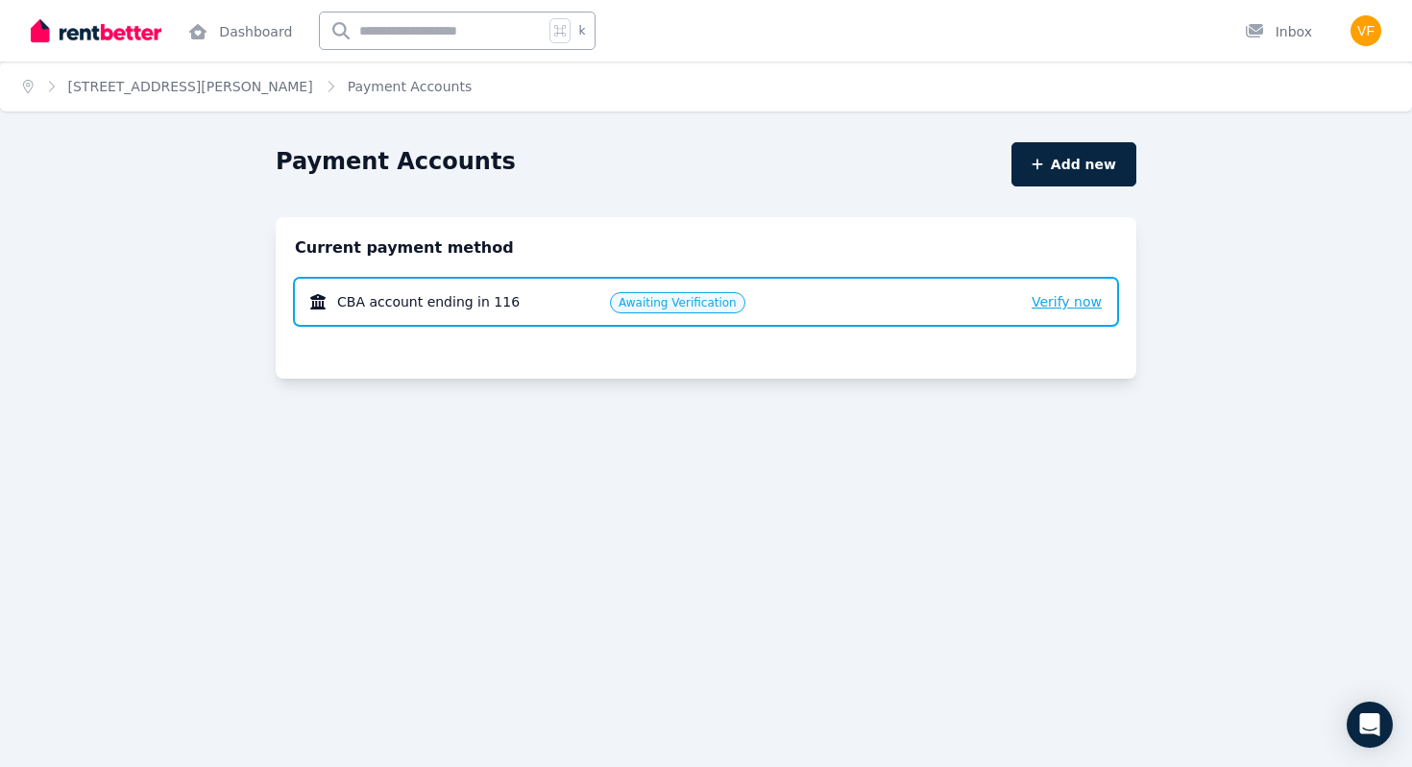
click at [1079, 305] on span "Verify now" at bounding box center [1067, 301] width 70 height 15
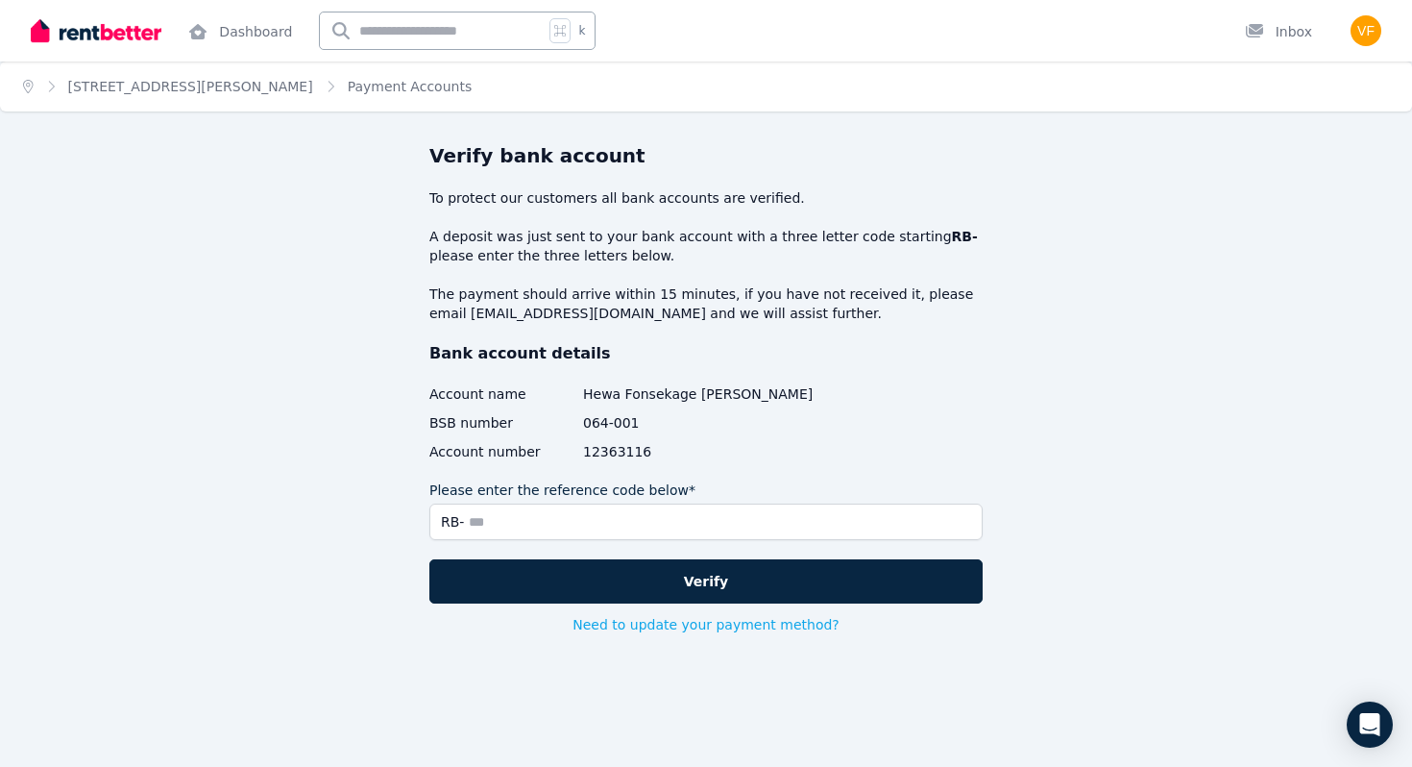
click at [919, 420] on span "064-001" at bounding box center [783, 422] width 400 height 19
click at [1368, 731] on icon "Open Intercom Messenger" at bounding box center [1370, 724] width 22 height 25
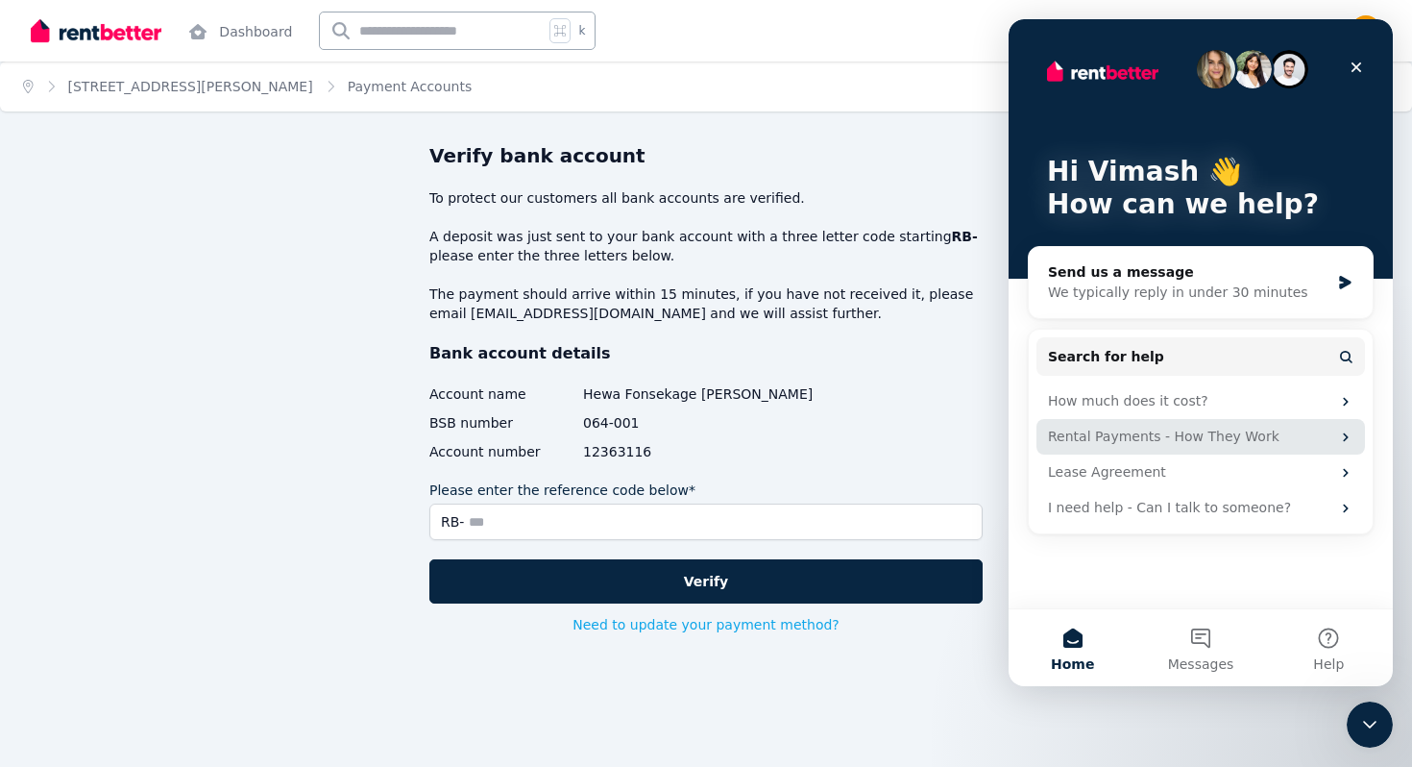
click at [1219, 442] on div "Rental Payments - How They Work" at bounding box center [1189, 437] width 282 height 20
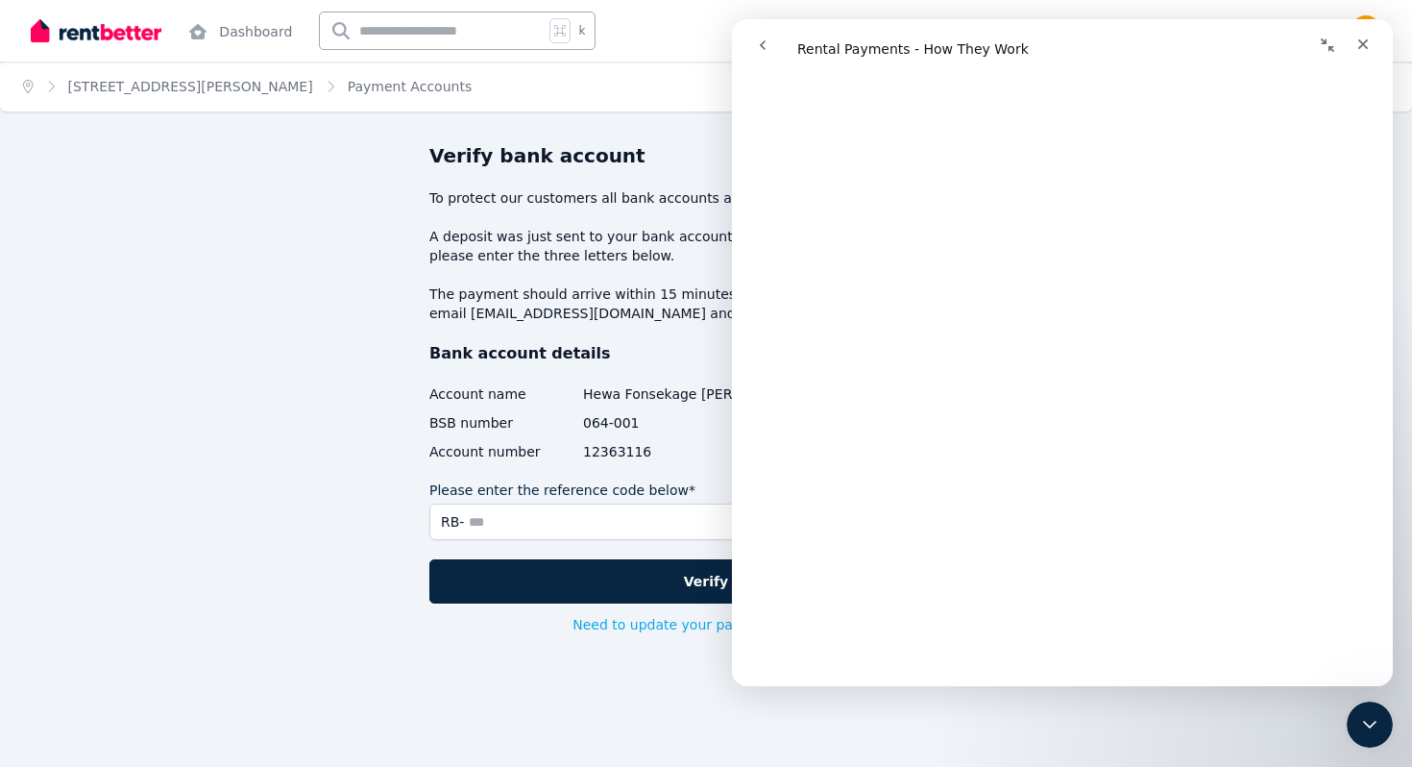
scroll to position [2175, 0]
click at [1360, 41] on icon "Close" at bounding box center [1364, 44] width 11 height 11
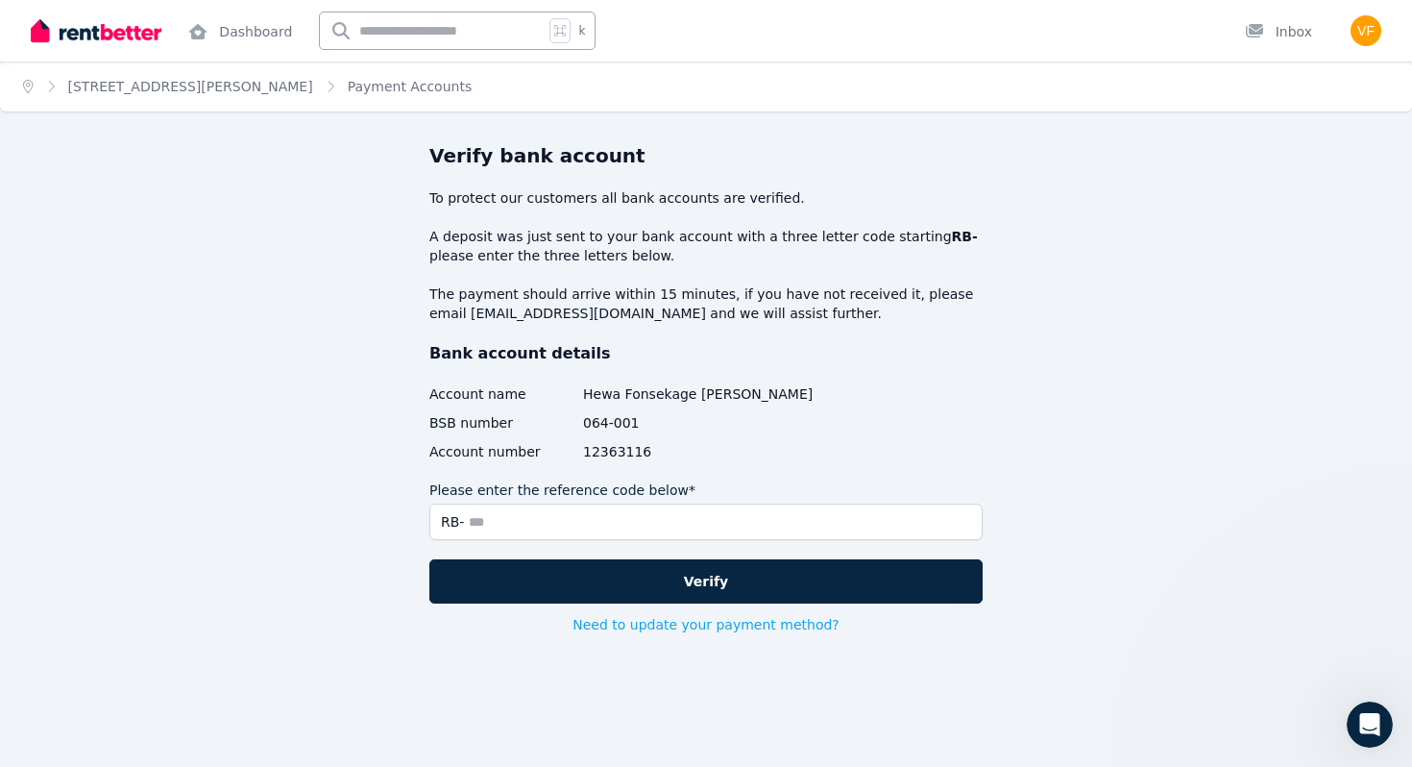
scroll to position [0, 0]
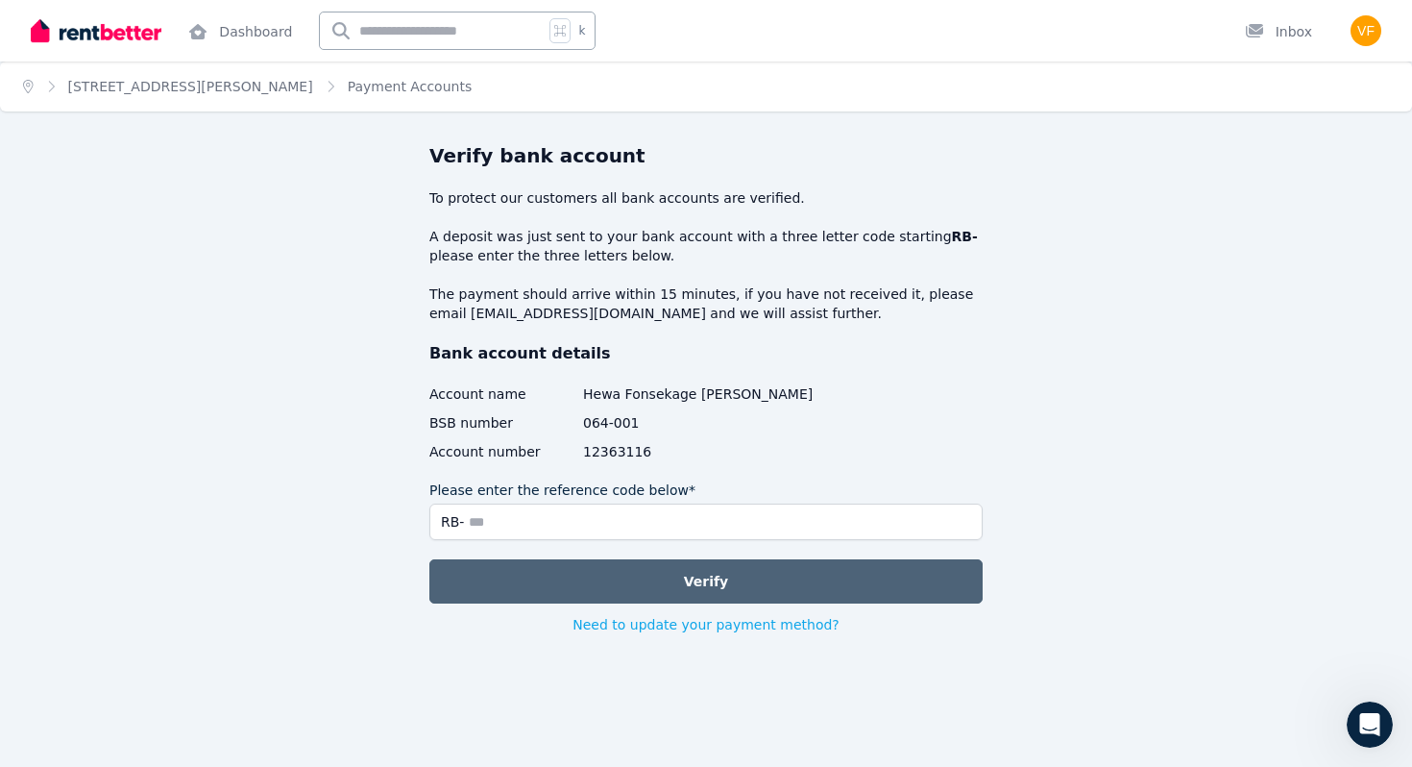
click at [802, 582] on button "Verify" at bounding box center [705, 581] width 553 height 44
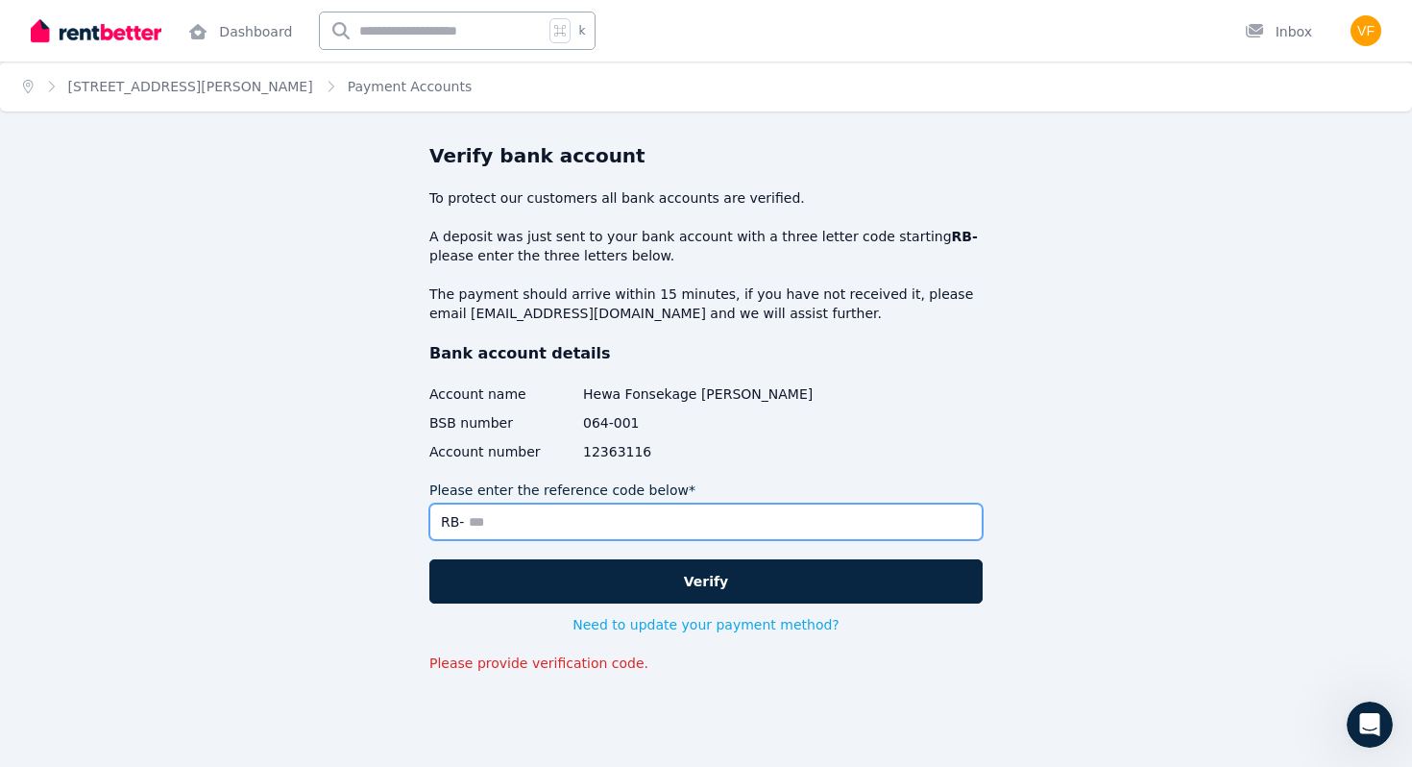
click at [547, 534] on input "Please enter the reference code below*" at bounding box center [705, 521] width 553 height 37
click at [537, 519] on input "Please enter the reference code below*" at bounding box center [705, 521] width 553 height 37
click at [647, 625] on button "Need to update your payment method?" at bounding box center [706, 624] width 267 height 19
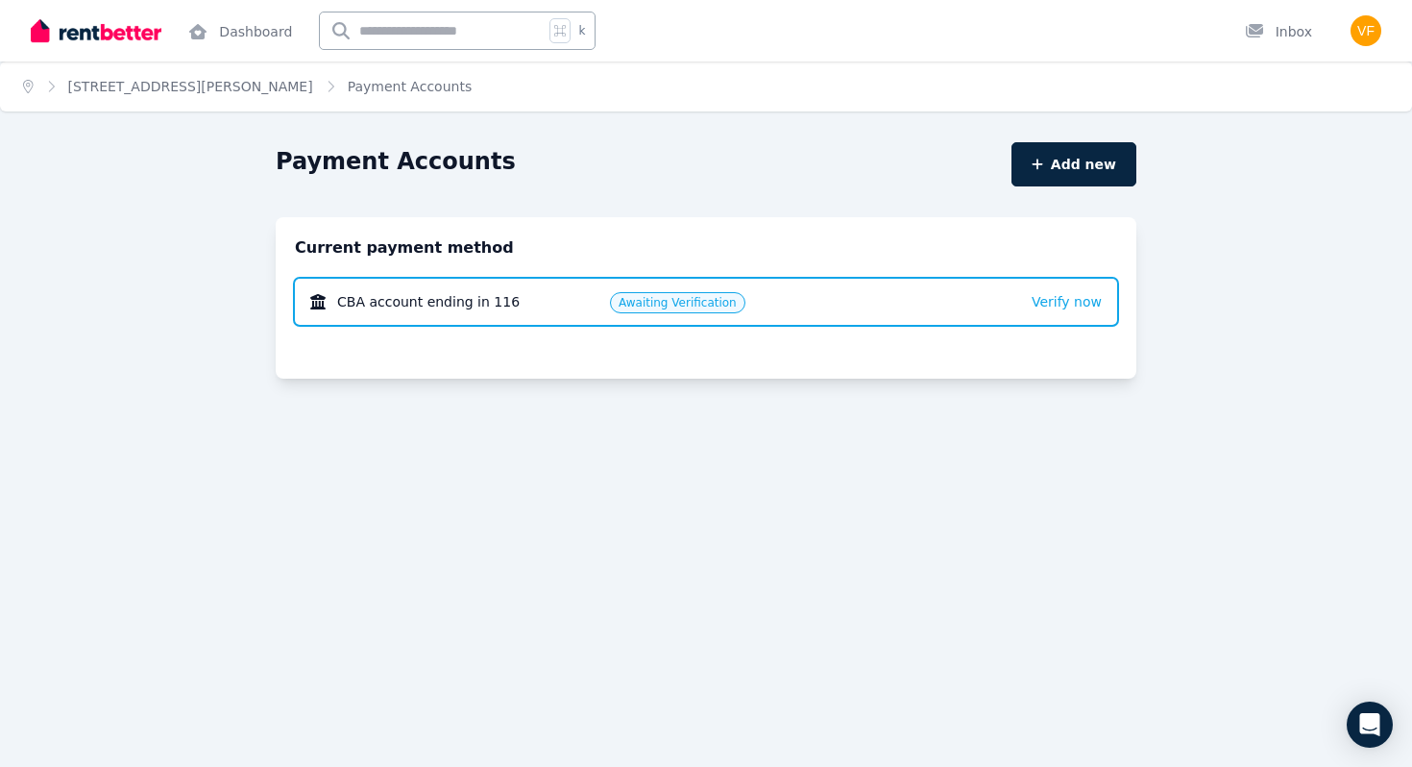
click at [455, 306] on span "CBA account ending in 116" at bounding box center [428, 301] width 183 height 19
click at [715, 305] on span "Awaiting Verification" at bounding box center [678, 302] width 118 height 15
click at [1108, 159] on button "Add new" at bounding box center [1074, 164] width 125 height 44
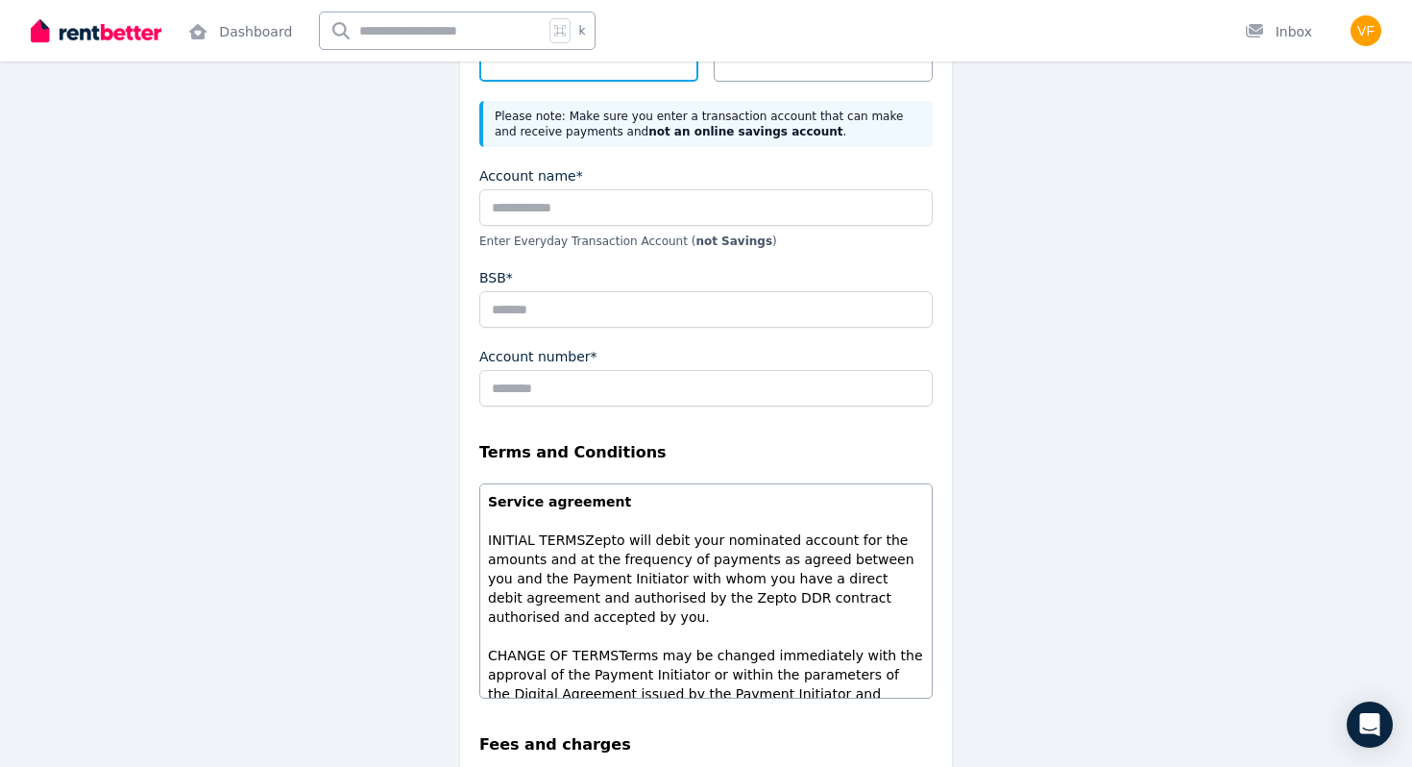
scroll to position [337, 0]
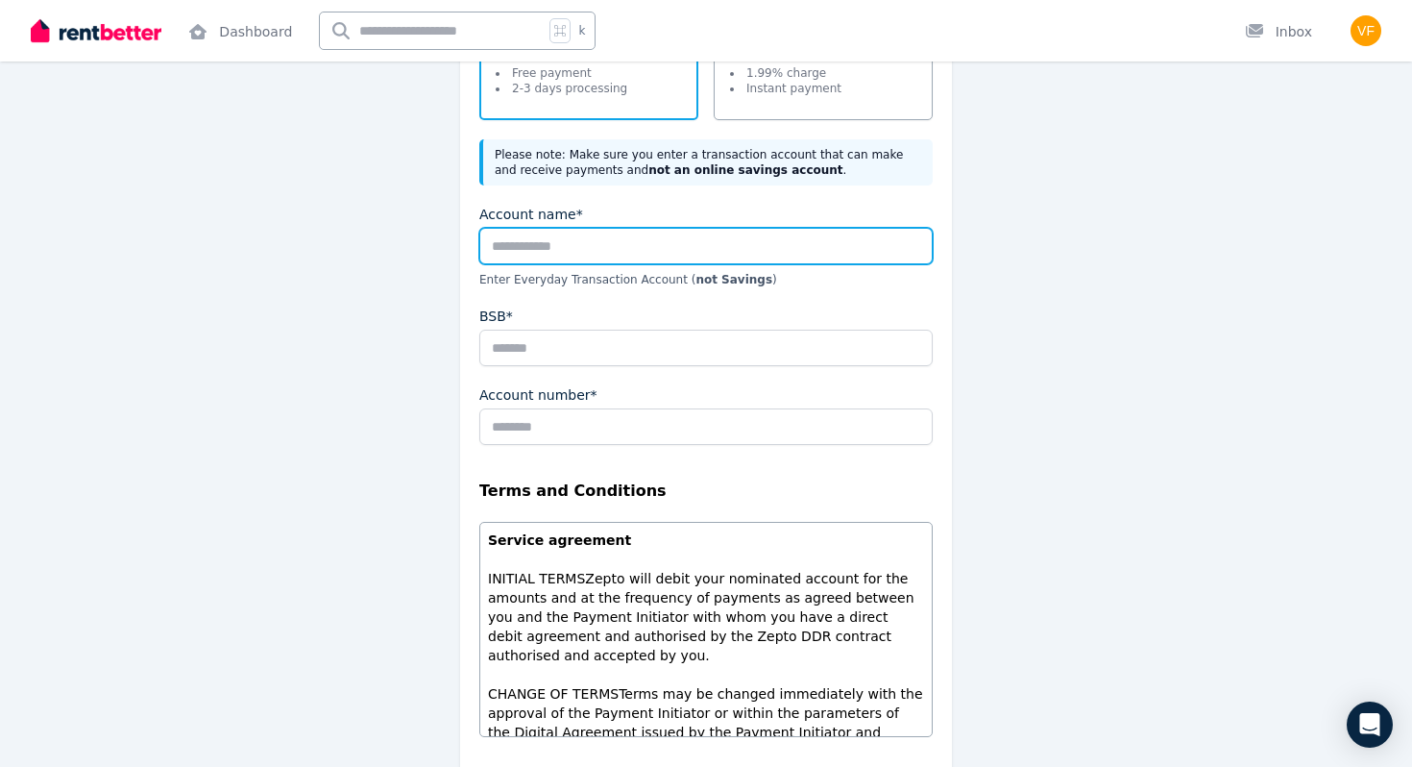
click at [852, 254] on input "Account name*" at bounding box center [705, 246] width 453 height 37
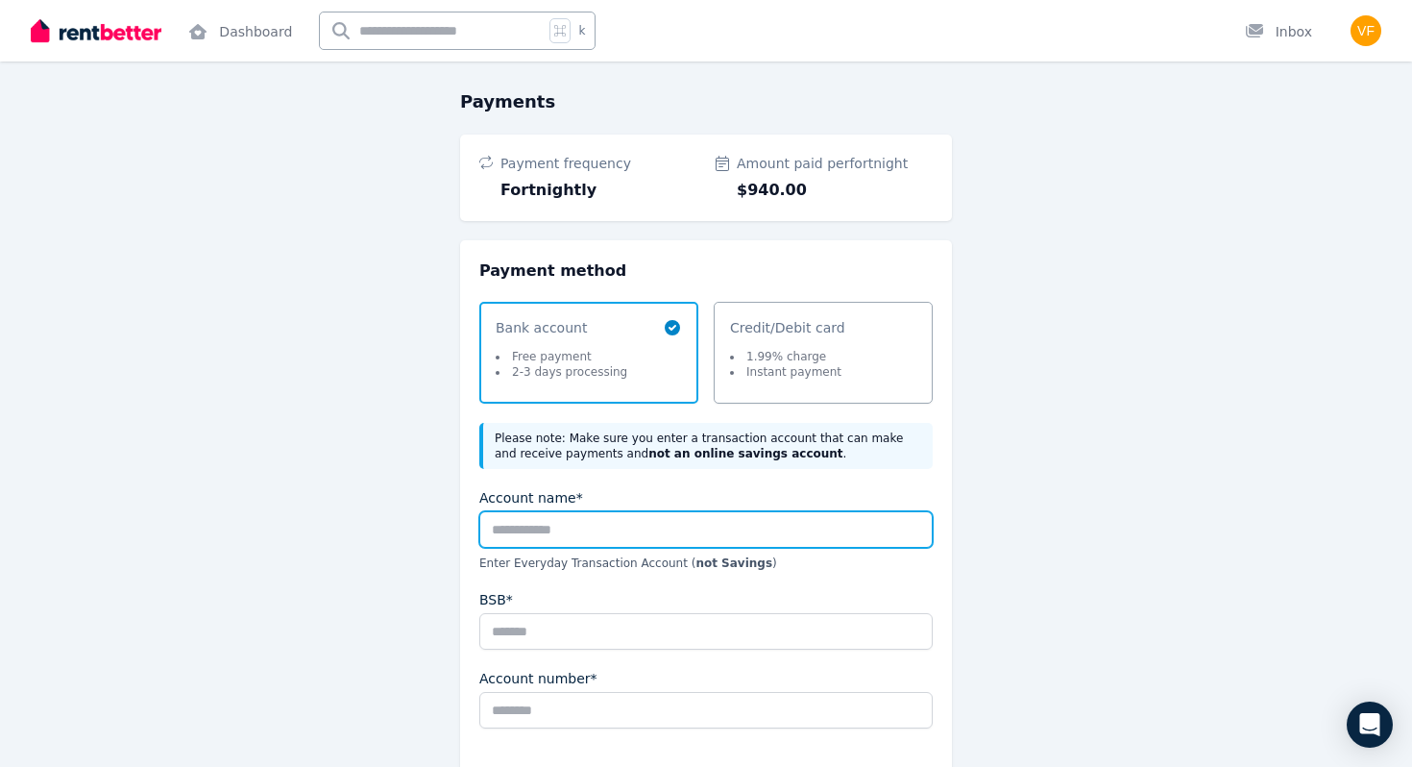
scroll to position [16, 0]
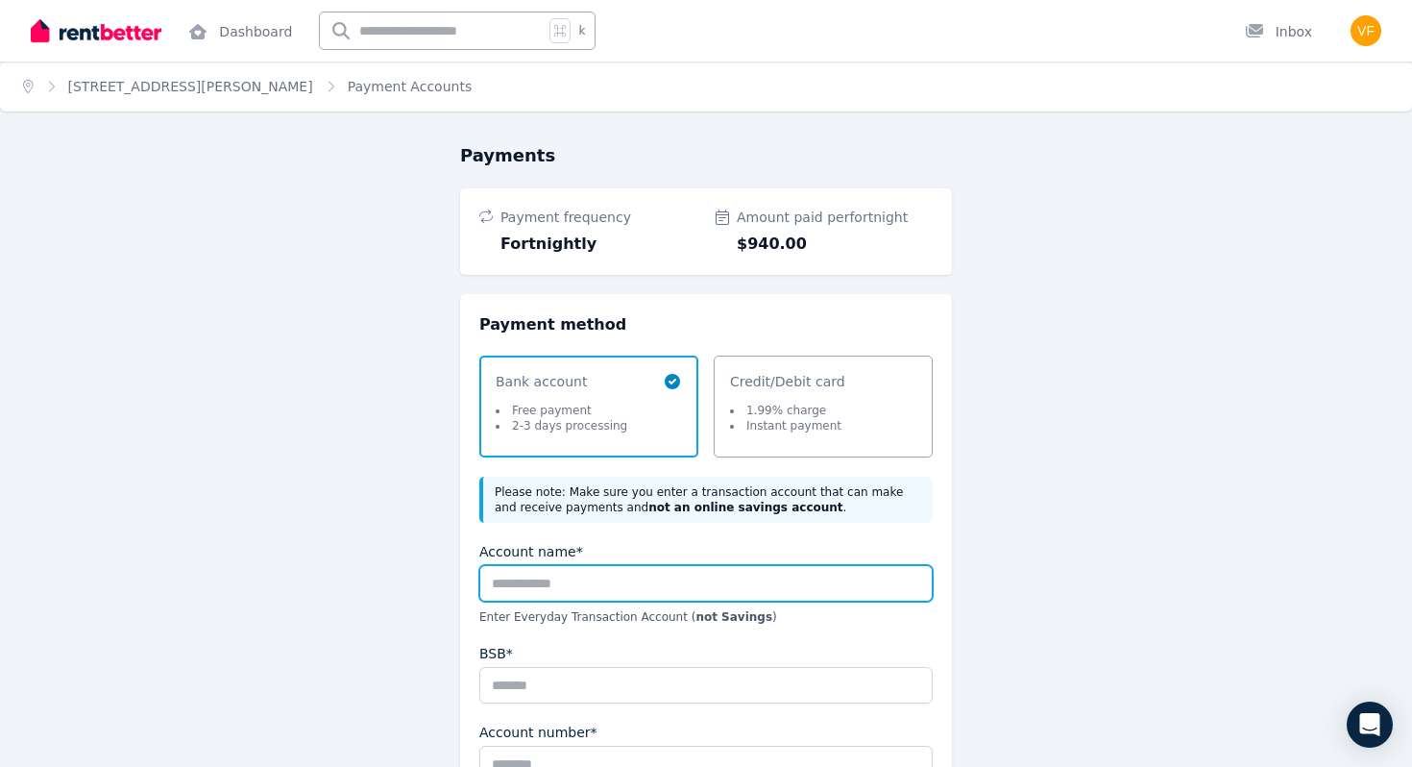
scroll to position [5, 0]
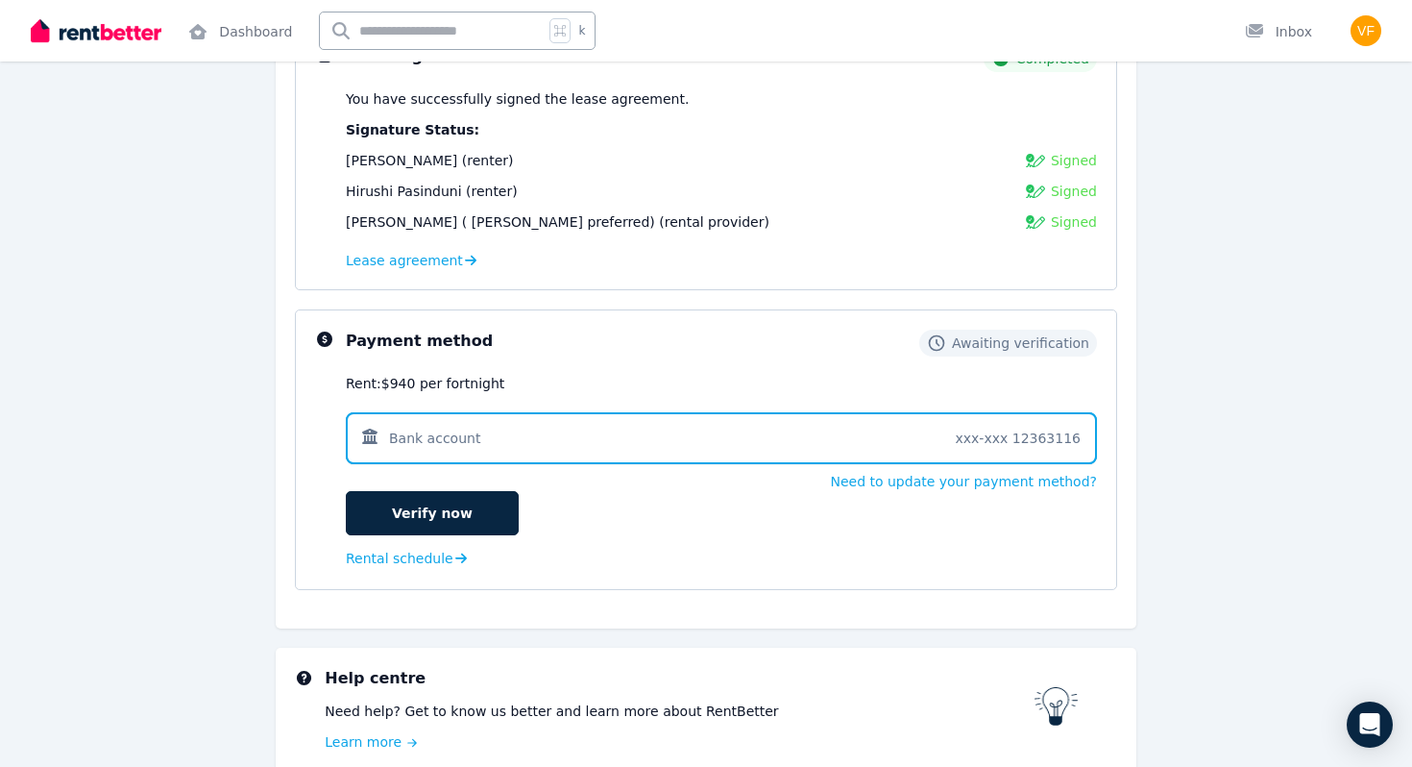
scroll to position [380, 0]
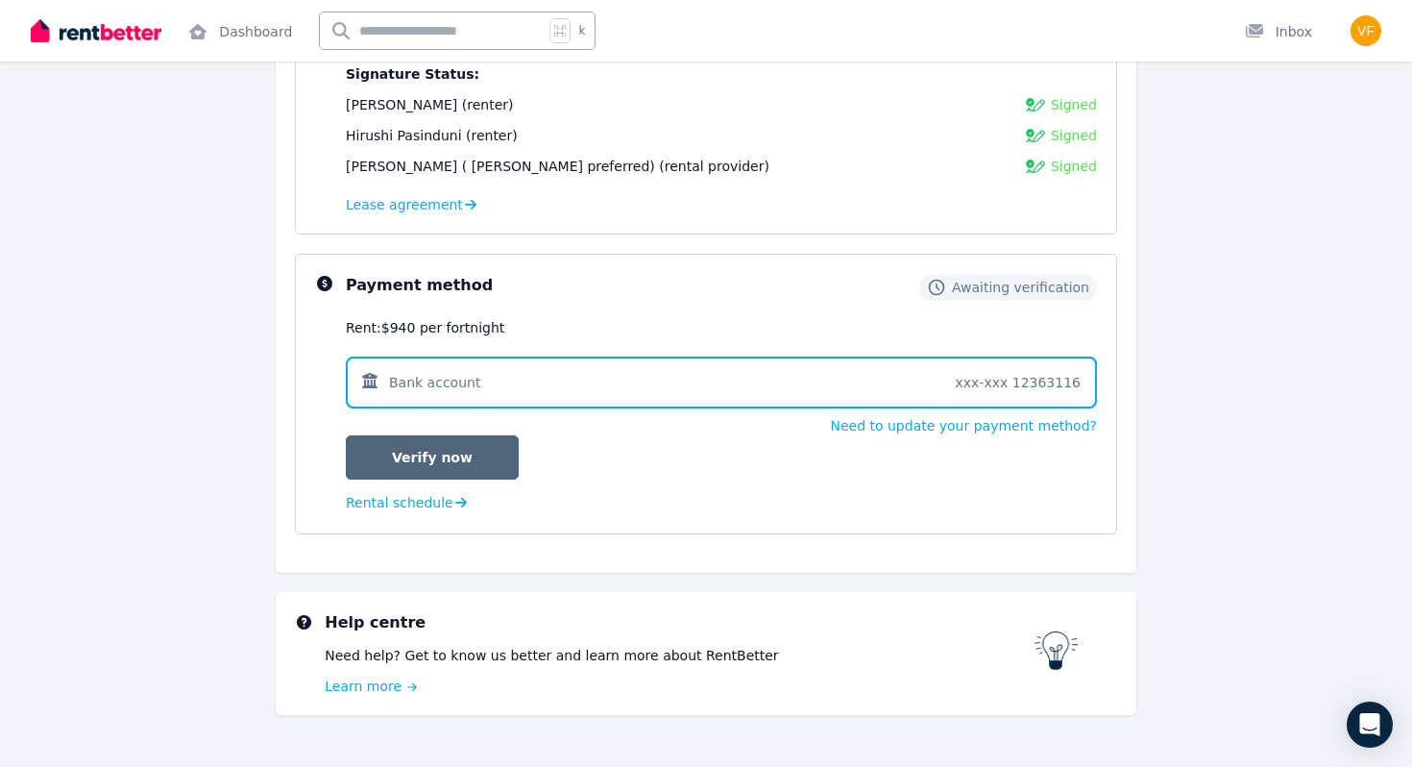
click at [497, 447] on link "Verify now" at bounding box center [432, 457] width 173 height 44
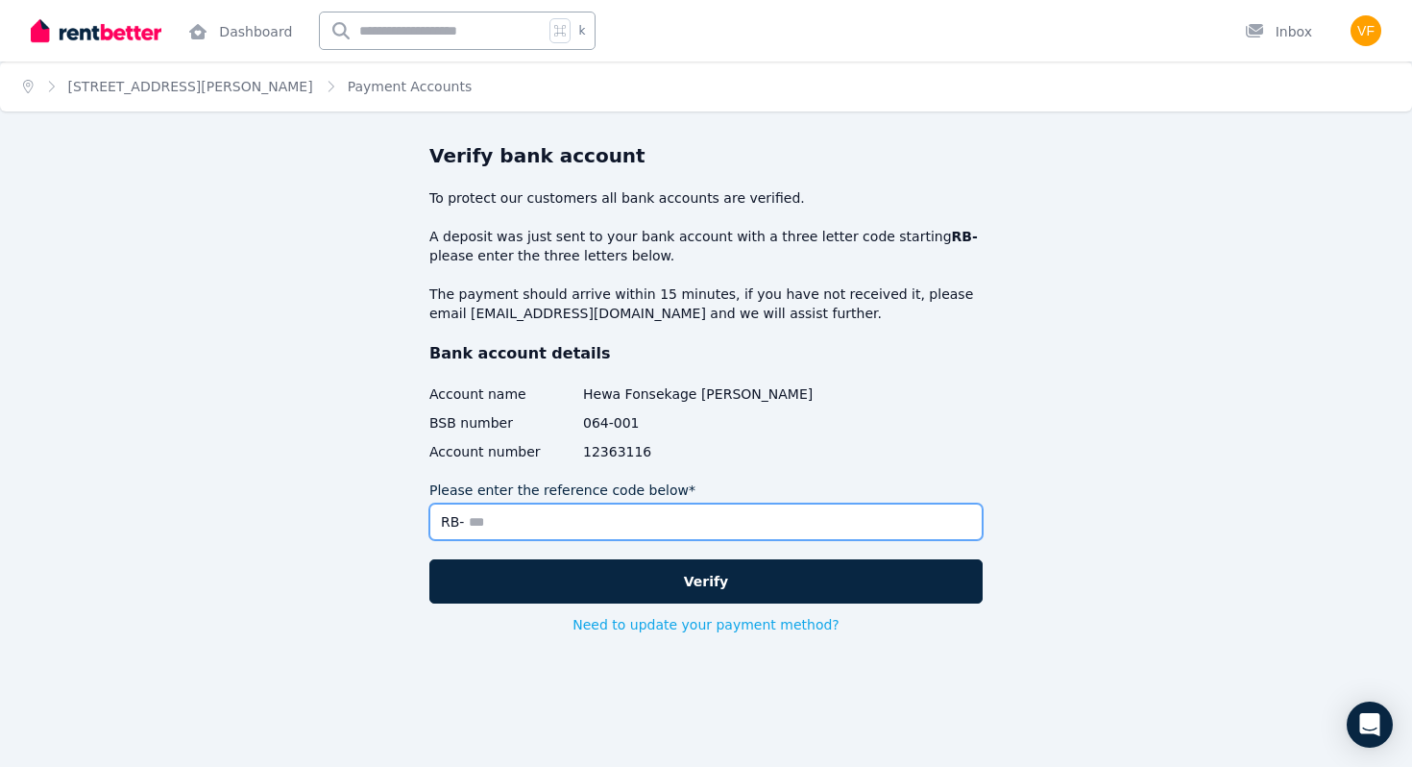
click at [562, 531] on input "Please enter the reference code below*" at bounding box center [705, 521] width 553 height 37
type input "*"
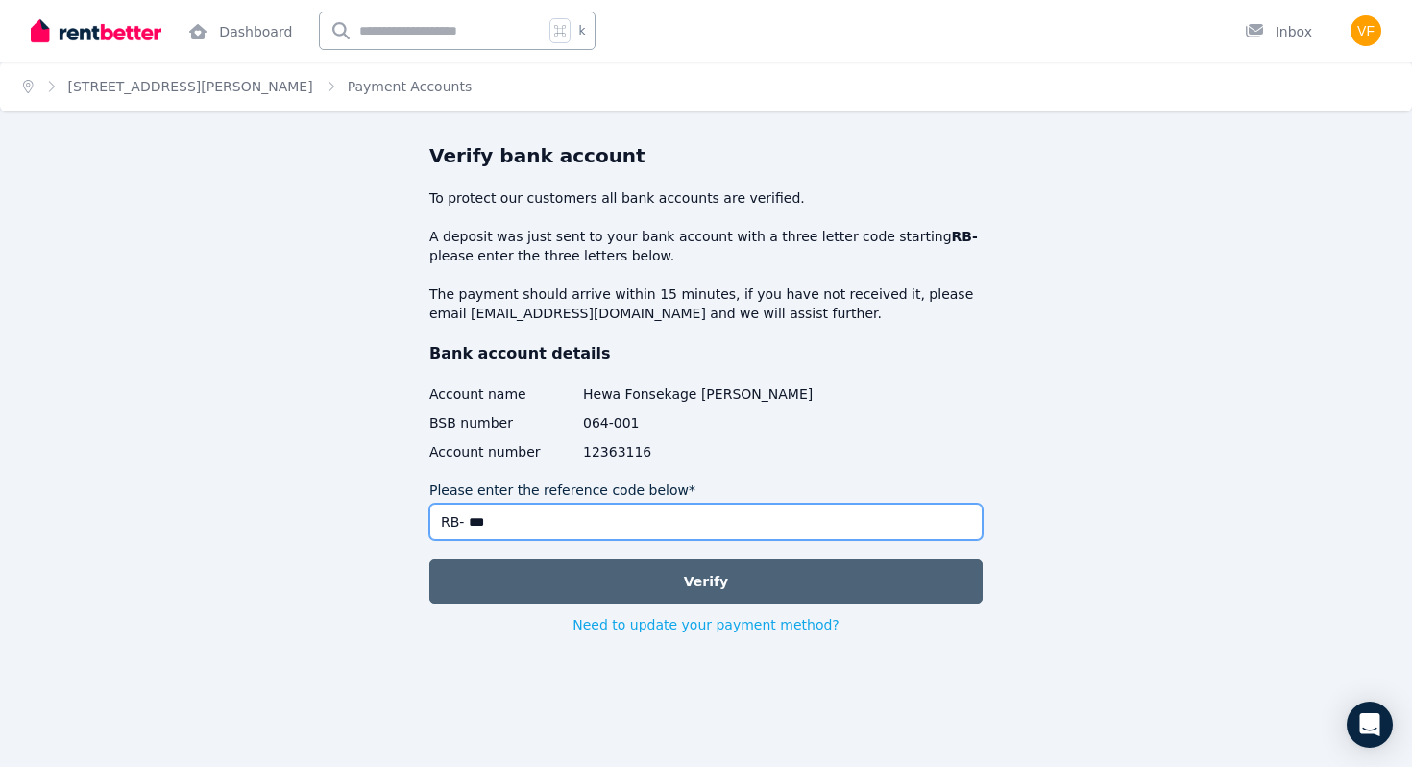
type input "***"
click at [644, 565] on button "Verify" at bounding box center [705, 581] width 553 height 44
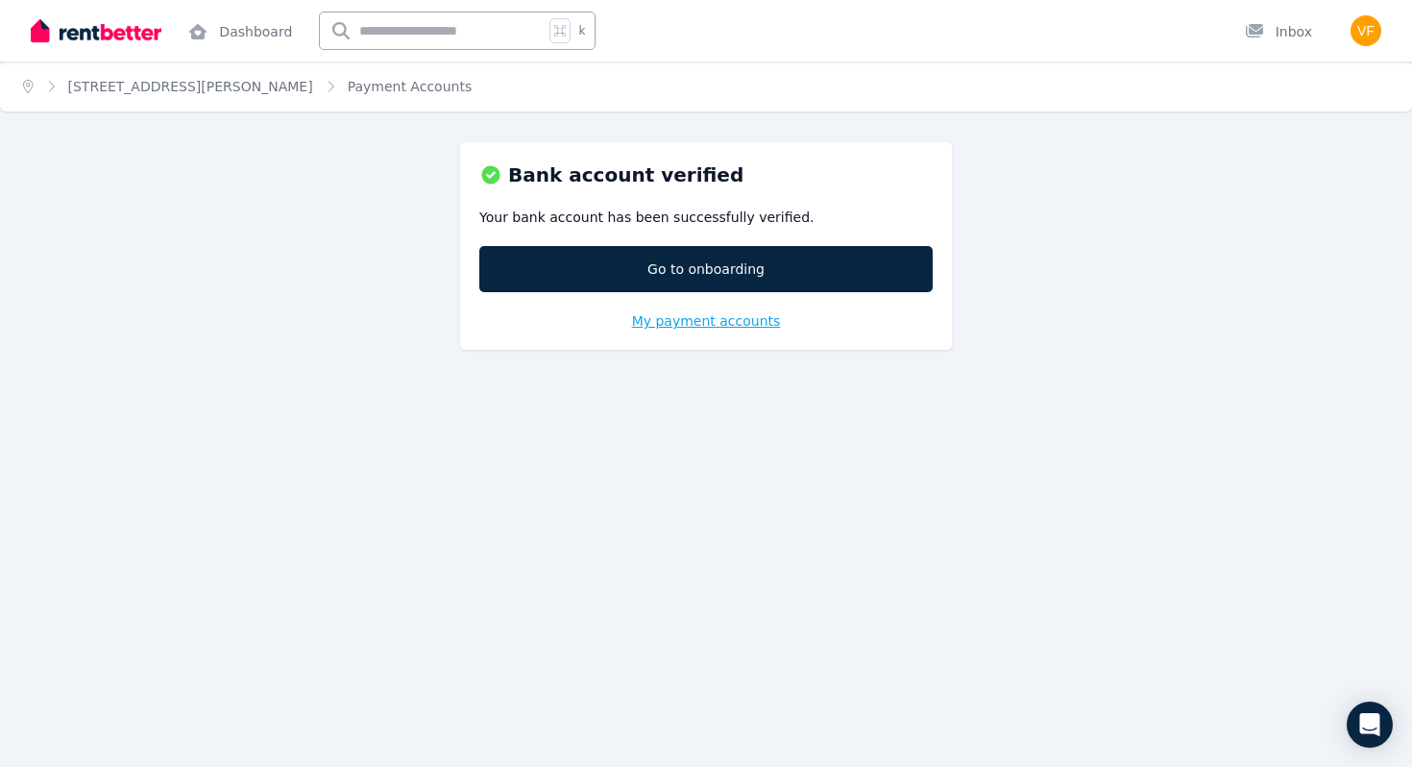
click at [647, 318] on span "My payment accounts" at bounding box center [706, 320] width 149 height 15
